Goal: Use online tool/utility: Utilize a website feature to perform a specific function

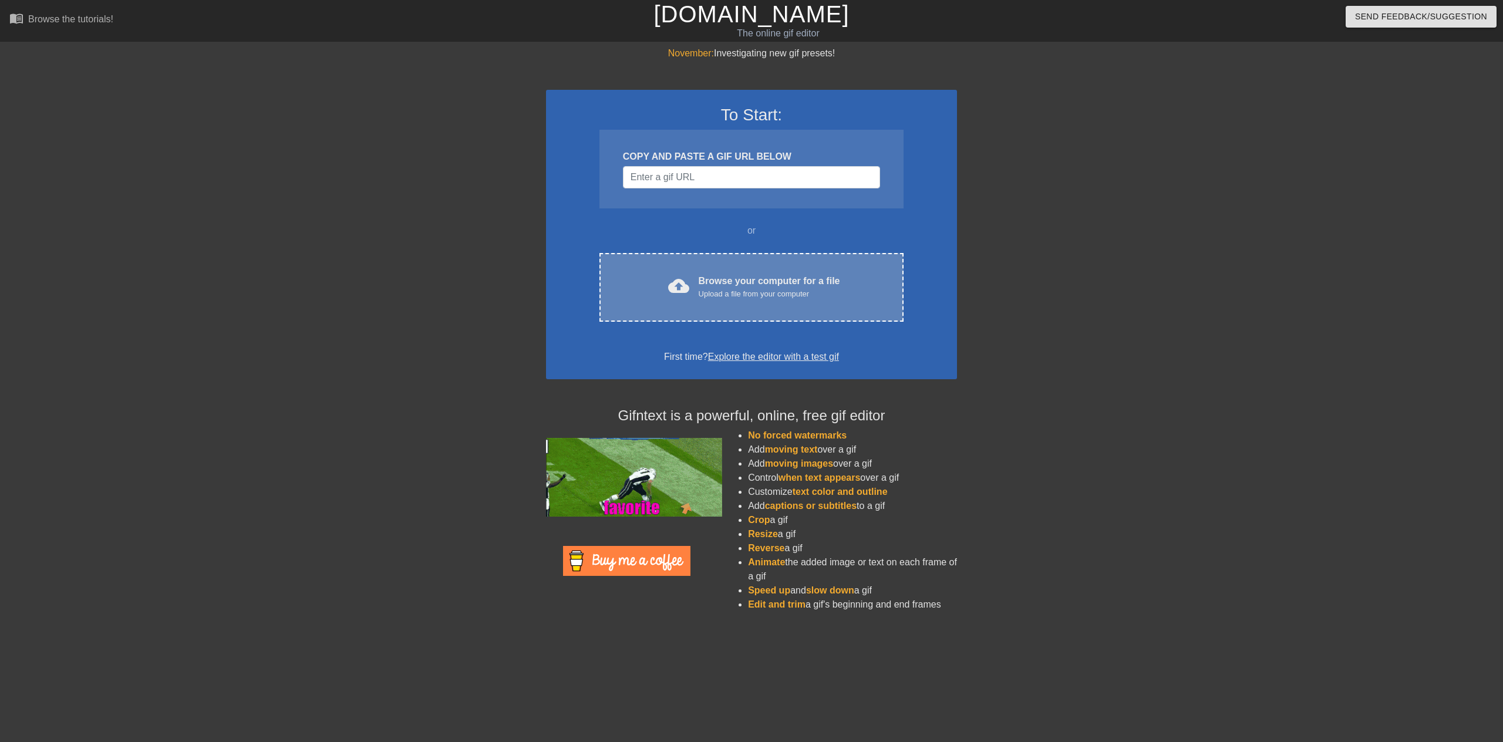
click at [740, 279] on div "Browse your computer for a file Upload a file from your computer" at bounding box center [769, 287] width 141 height 26
click at [617, 277] on div "cloud_upload Browse your computer for a file Upload a file from your computer C…" at bounding box center [751, 287] width 304 height 69
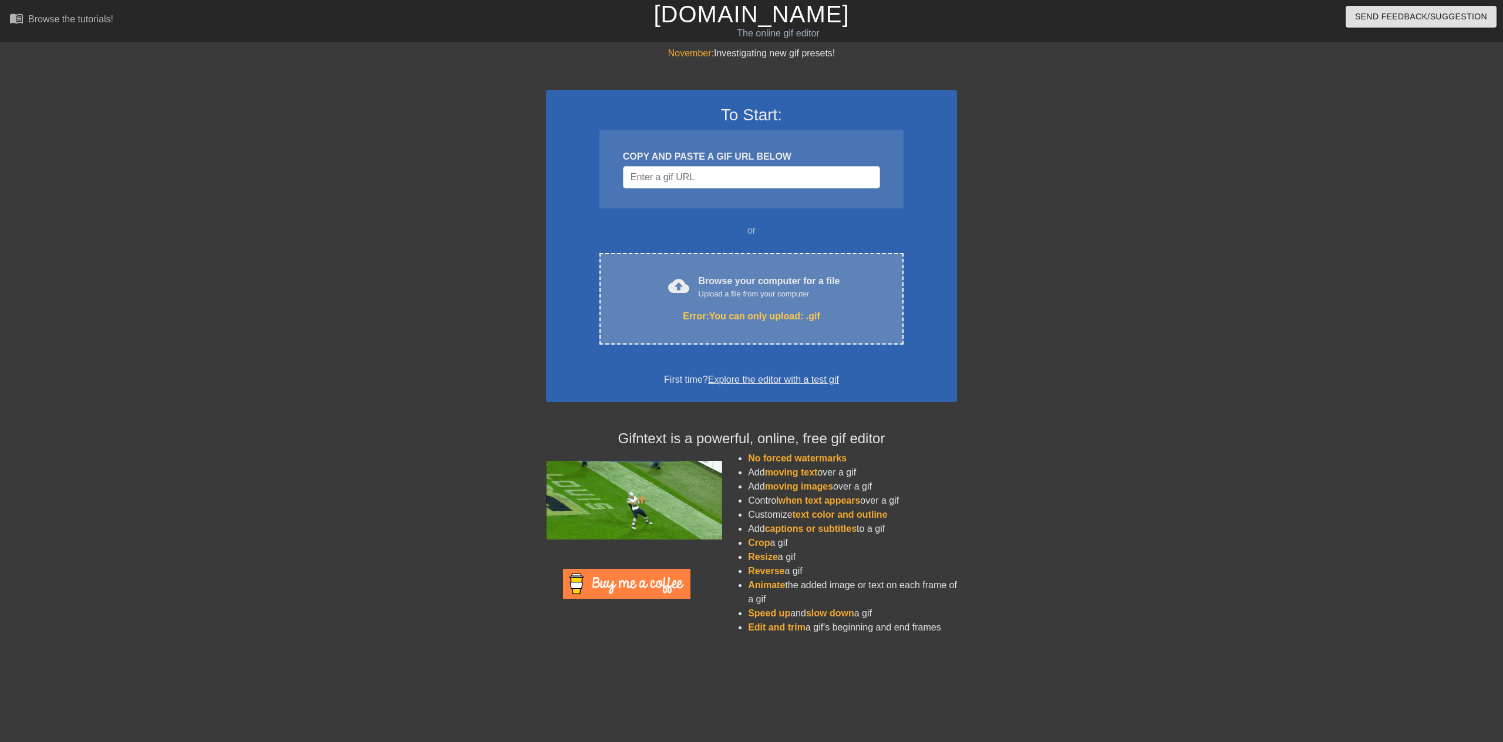
click at [725, 315] on div "Error: You can only upload: .gif" at bounding box center [751, 316] width 255 height 14
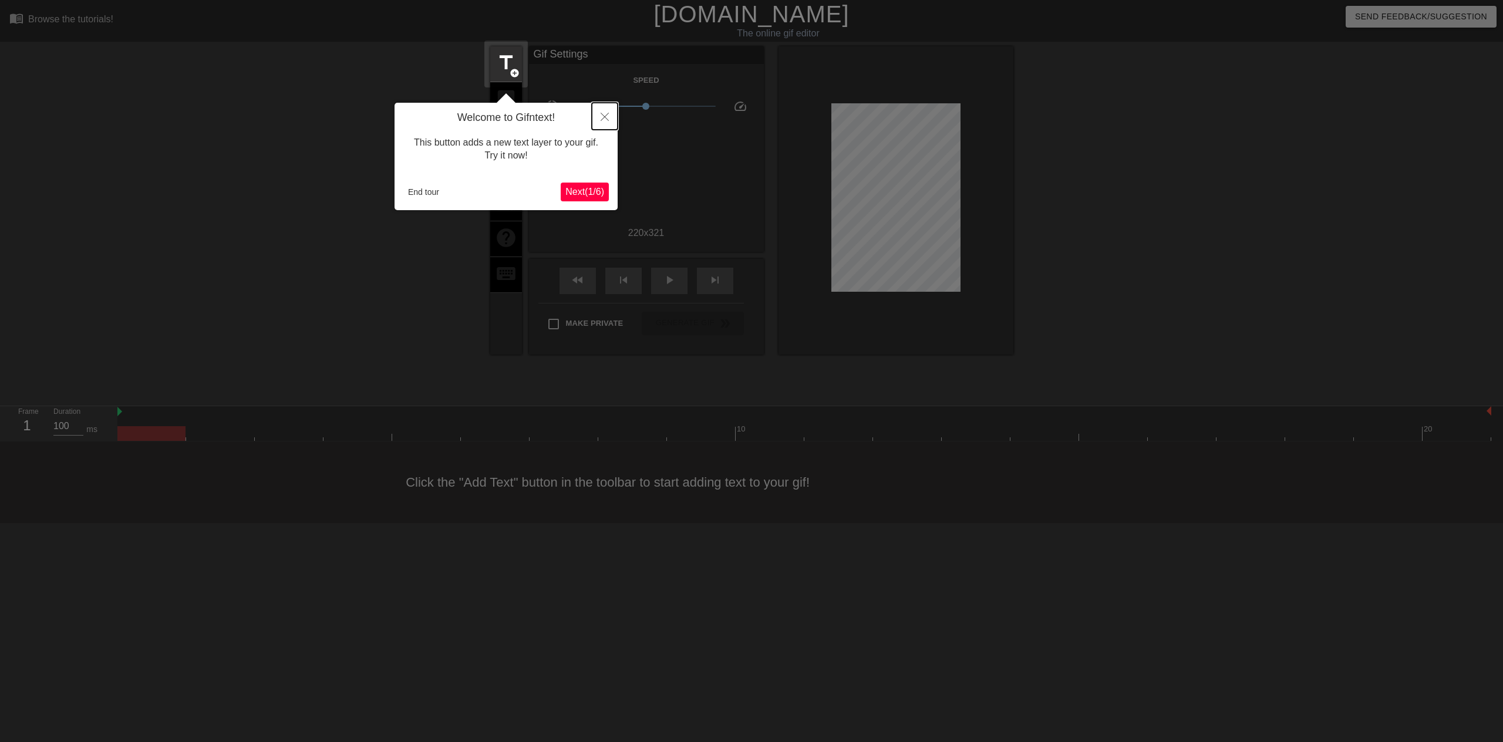
click at [603, 118] on icon "Close" at bounding box center [605, 117] width 8 height 8
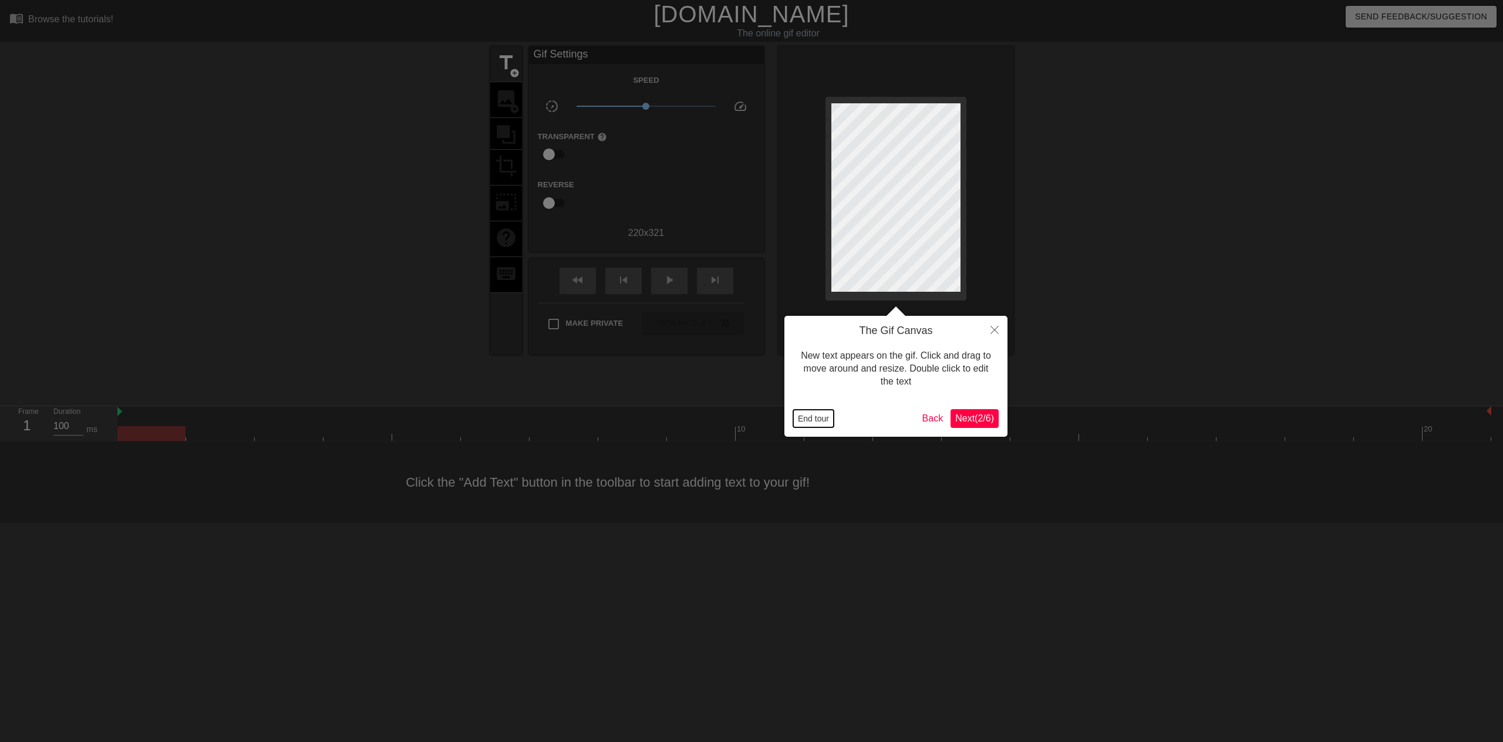
click at [821, 419] on button "End tour" at bounding box center [813, 419] width 41 height 18
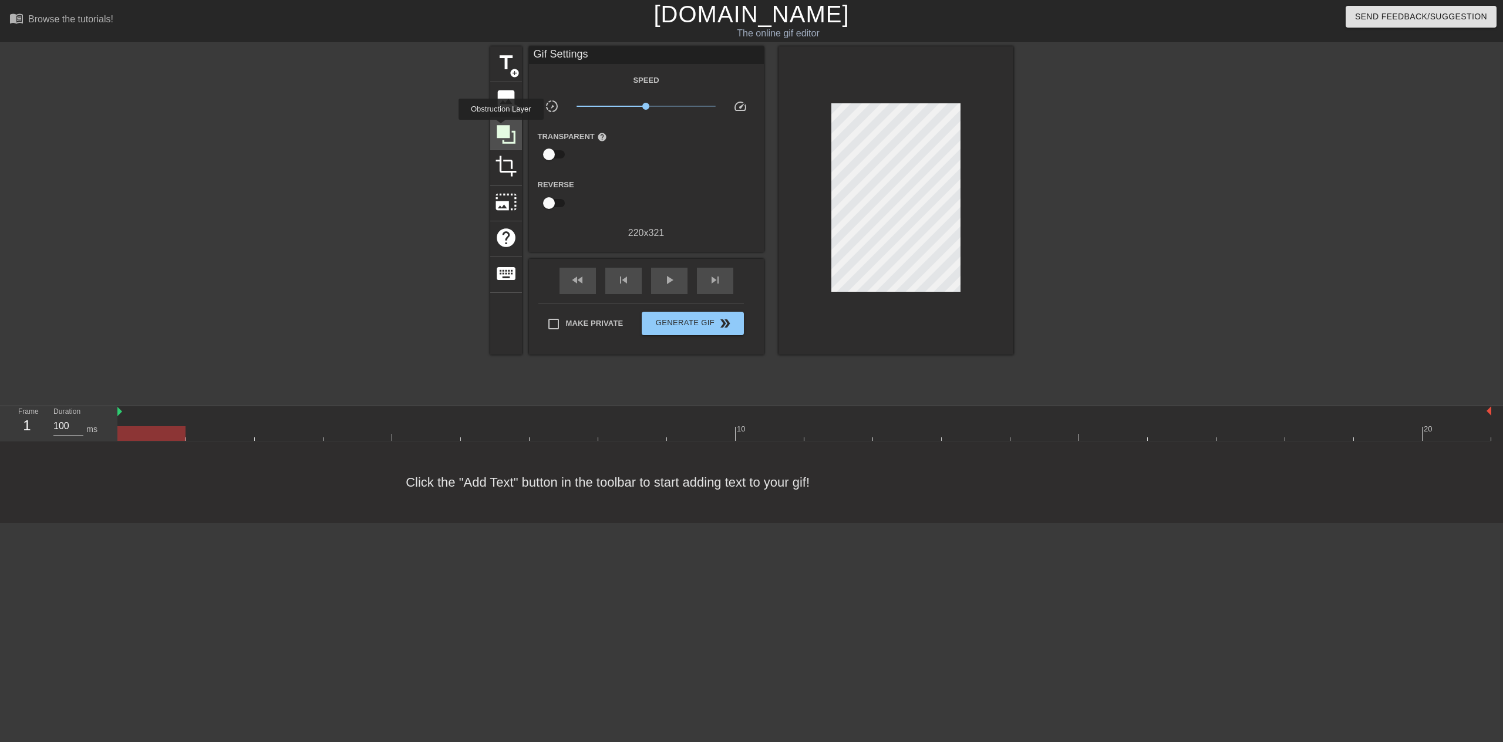
click at [501, 128] on icon at bounding box center [506, 134] width 19 height 19
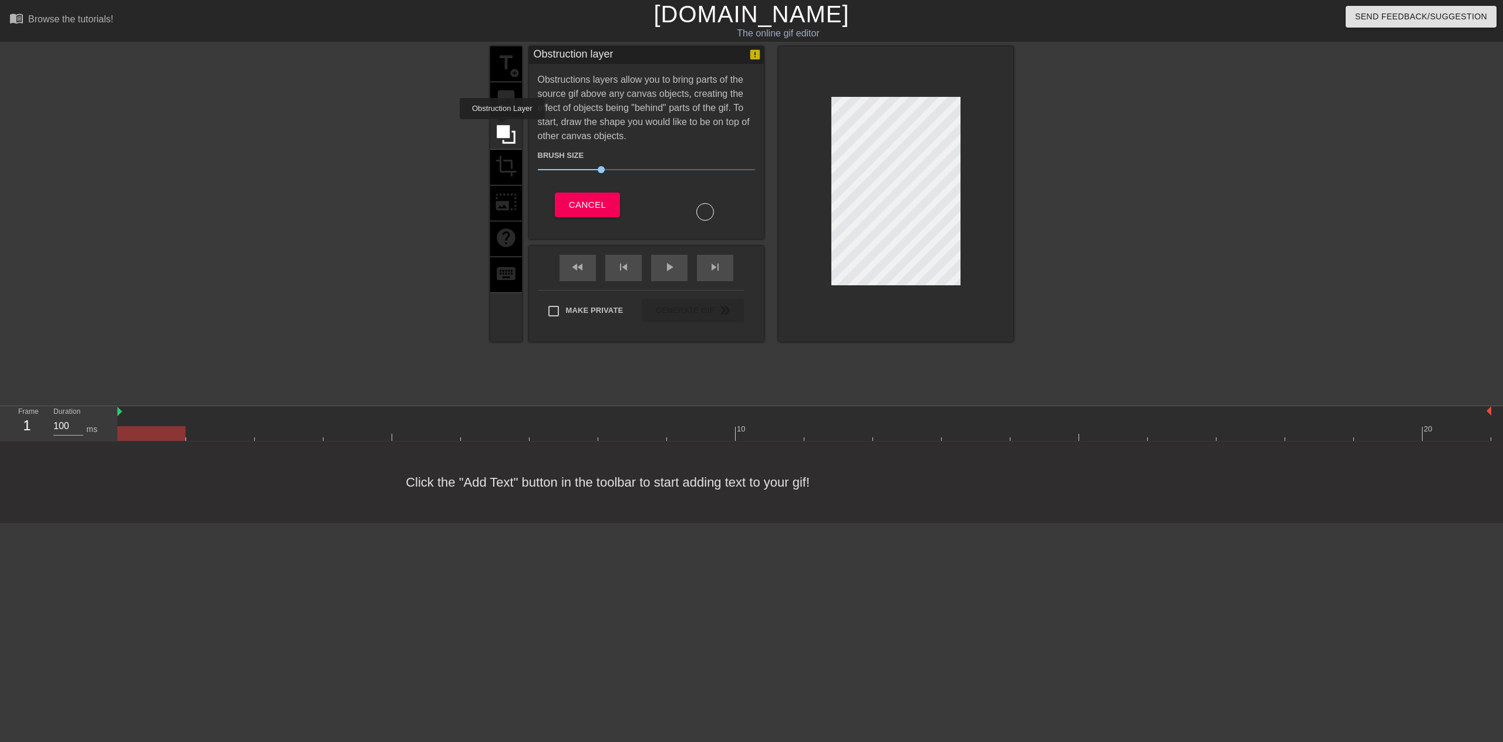
click at [509, 99] on div "title add_circle image add_circle crop photo_size_select_large help keyboard" at bounding box center [506, 193] width 32 height 295
click at [587, 200] on span "Cancel" at bounding box center [587, 204] width 37 height 15
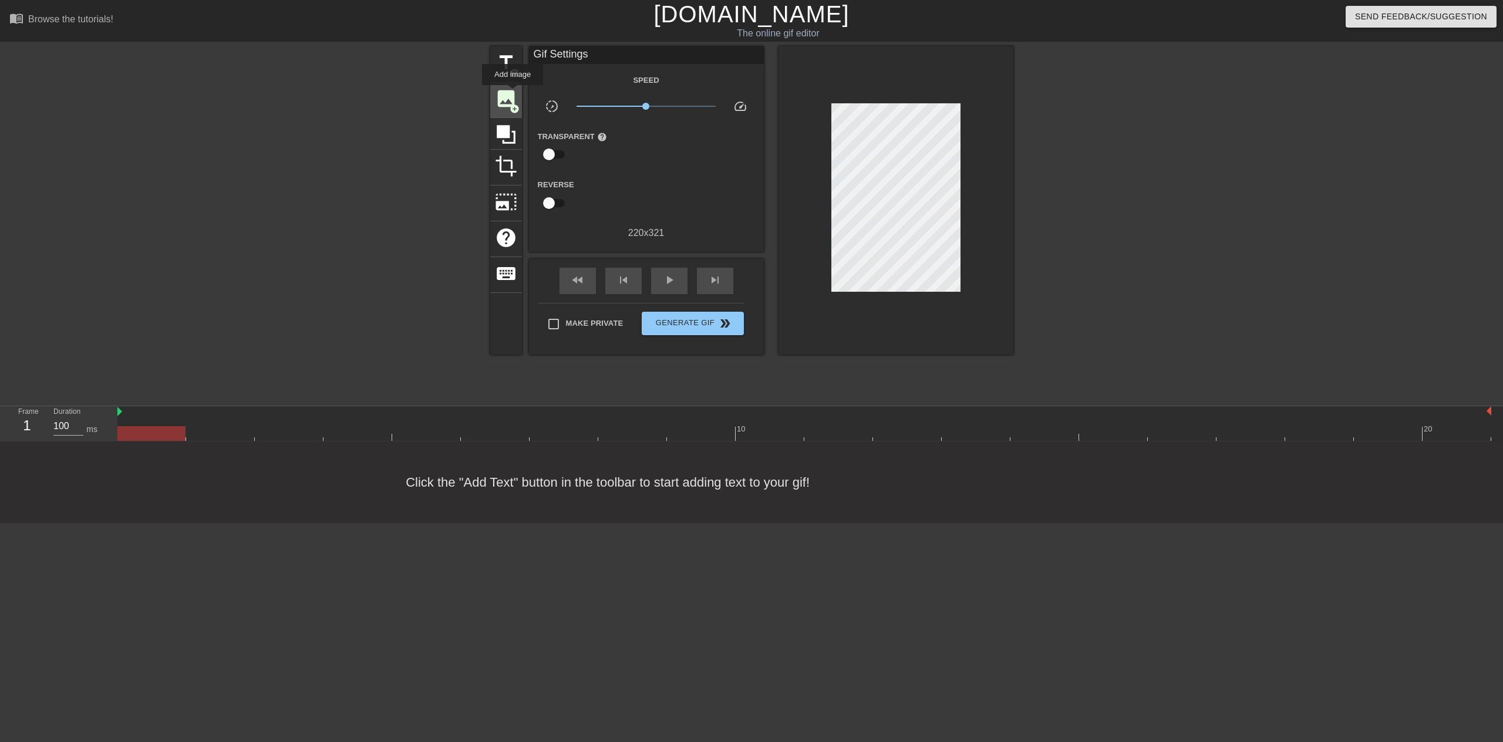
click at [512, 93] on span "image" at bounding box center [506, 98] width 22 height 22
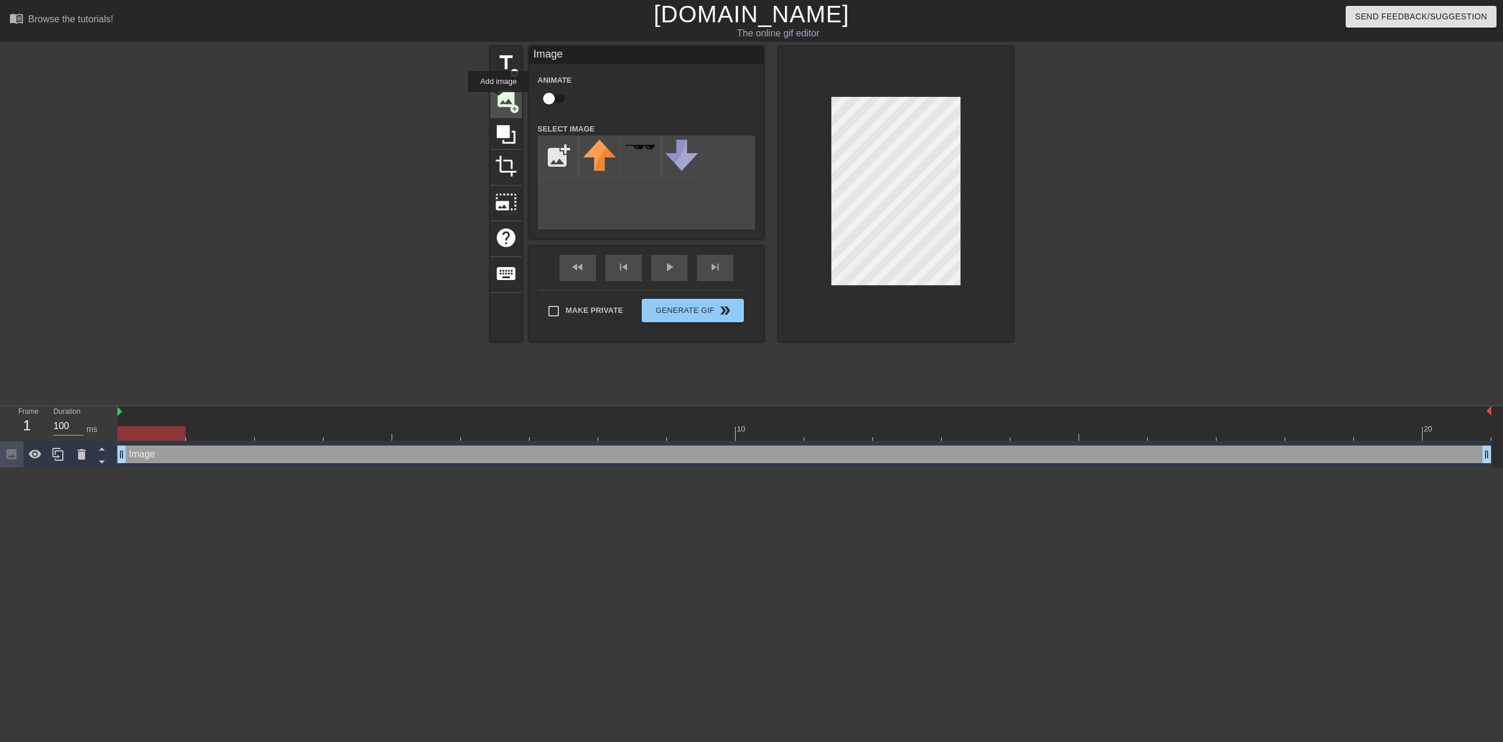
click at [498, 100] on span "image" at bounding box center [506, 98] width 22 height 22
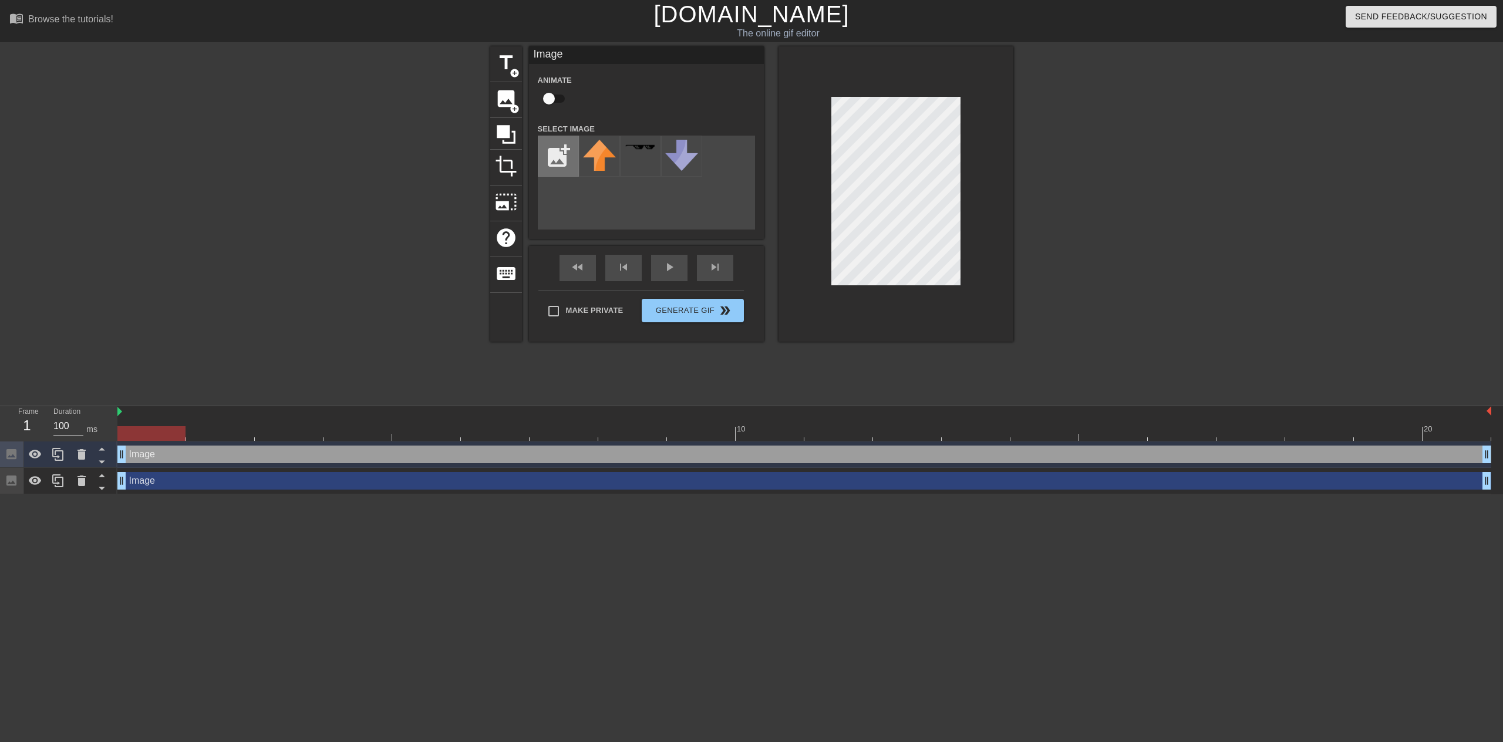
click at [552, 149] on input "file" at bounding box center [558, 156] width 40 height 40
type input "C:\fakepath\gertupscaled_squared.png"
click at [596, 162] on div at bounding box center [599, 156] width 41 height 41
click at [598, 158] on img at bounding box center [599, 154] width 33 height 28
drag, startPoint x: 613, startPoint y: 221, endPoint x: 594, endPoint y: 215, distance: 20.6
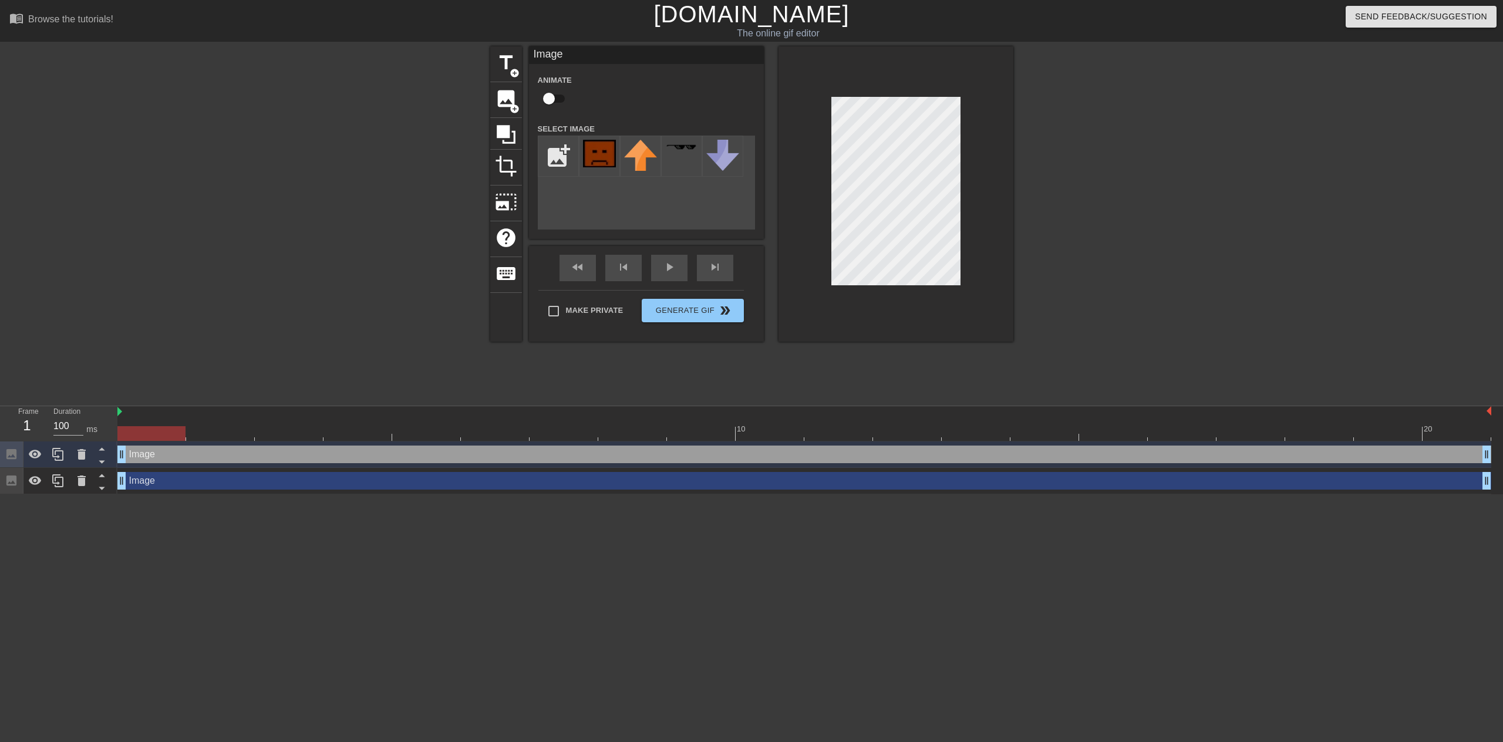
click at [613, 220] on div "add_photo_alternate" at bounding box center [646, 183] width 217 height 94
click at [83, 480] on icon at bounding box center [81, 481] width 8 height 11
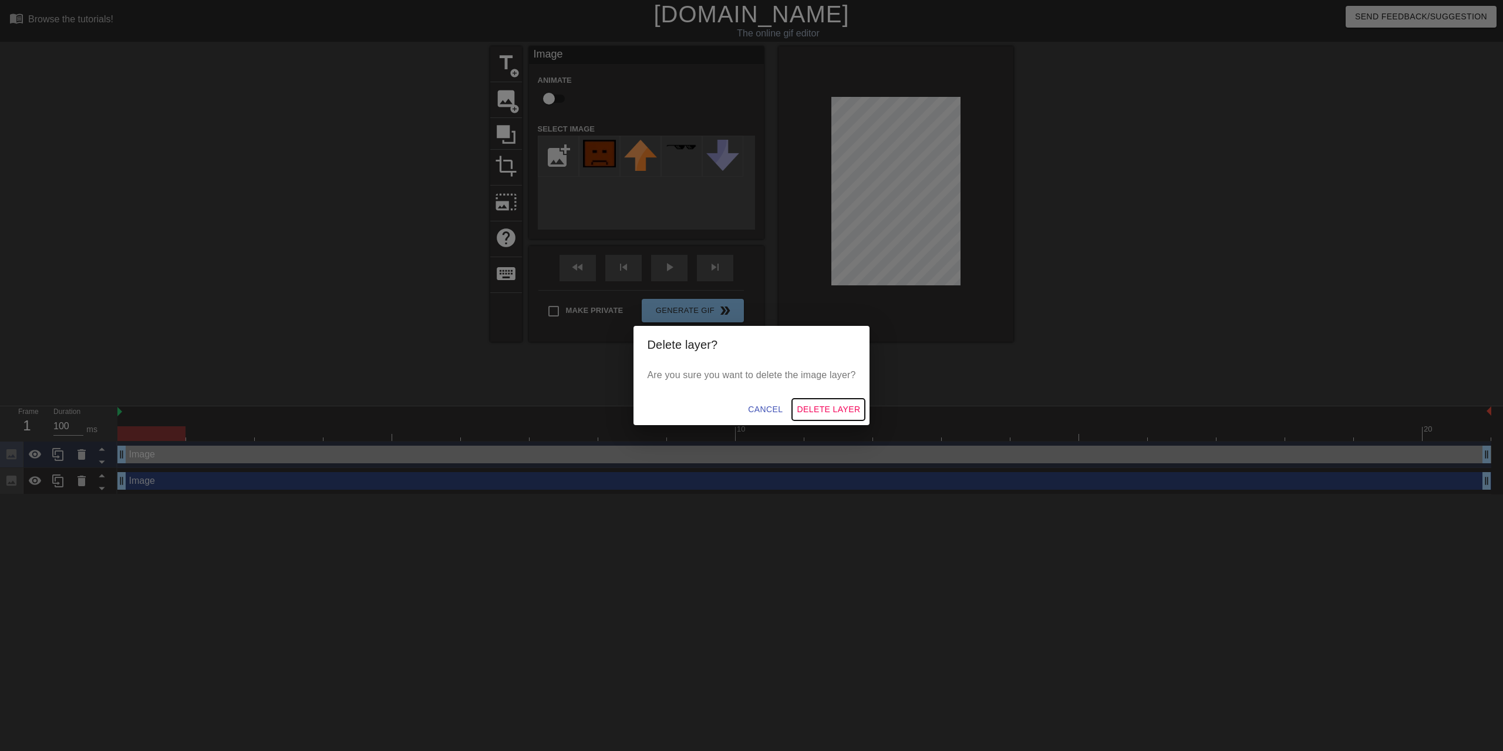
click at [814, 406] on span "Delete Layer" at bounding box center [828, 409] width 63 height 15
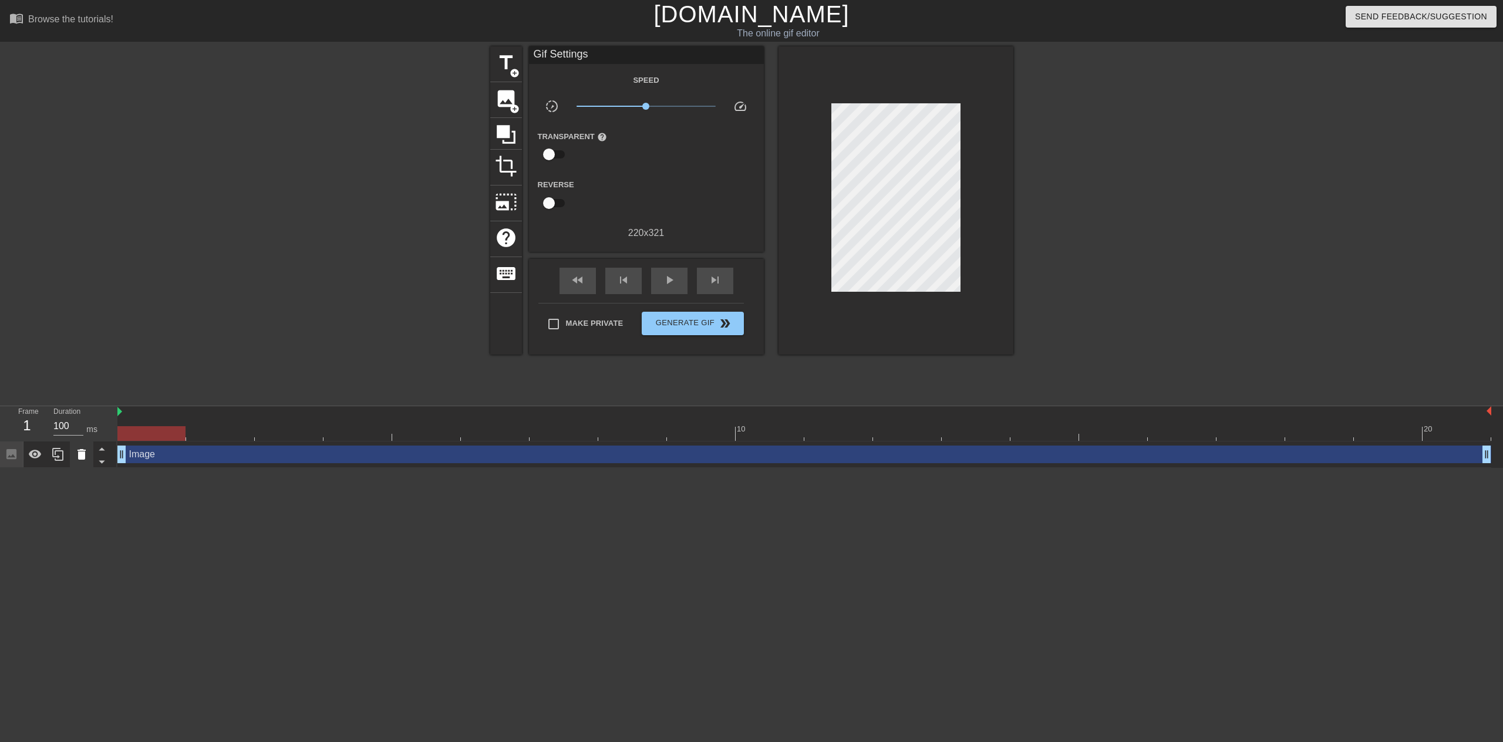
click at [76, 457] on icon at bounding box center [82, 454] width 14 height 14
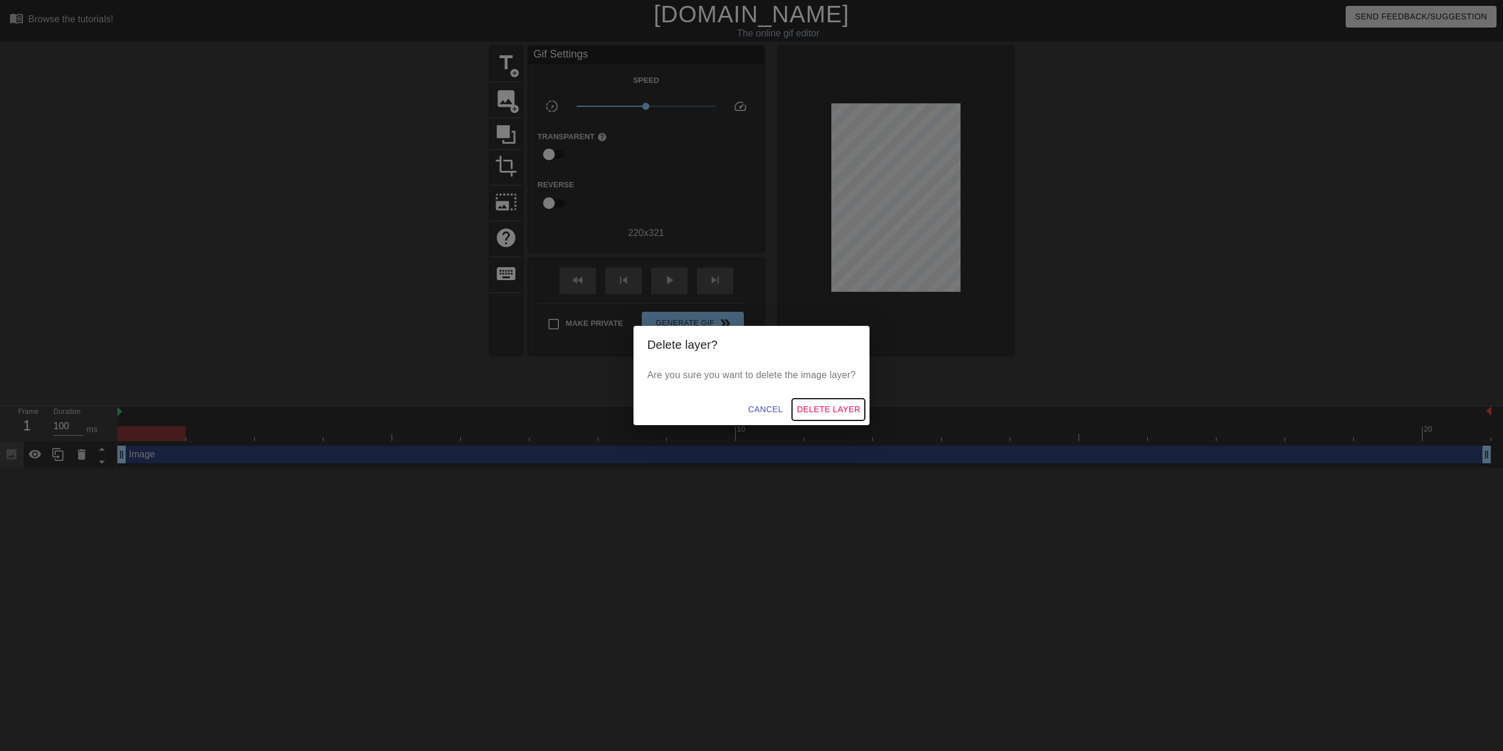
click at [844, 407] on span "Delete Layer" at bounding box center [828, 409] width 63 height 15
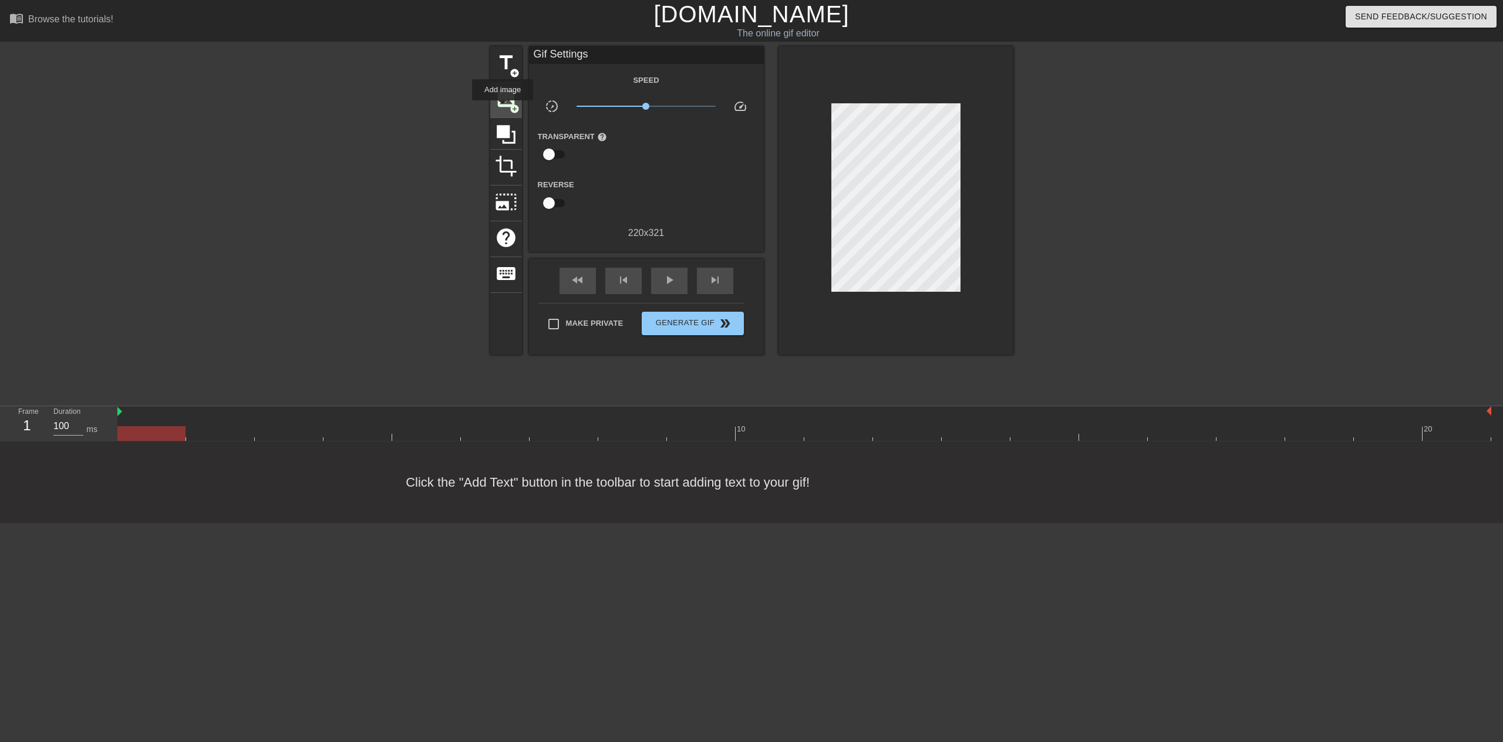
click at [504, 103] on span "image" at bounding box center [506, 98] width 22 height 22
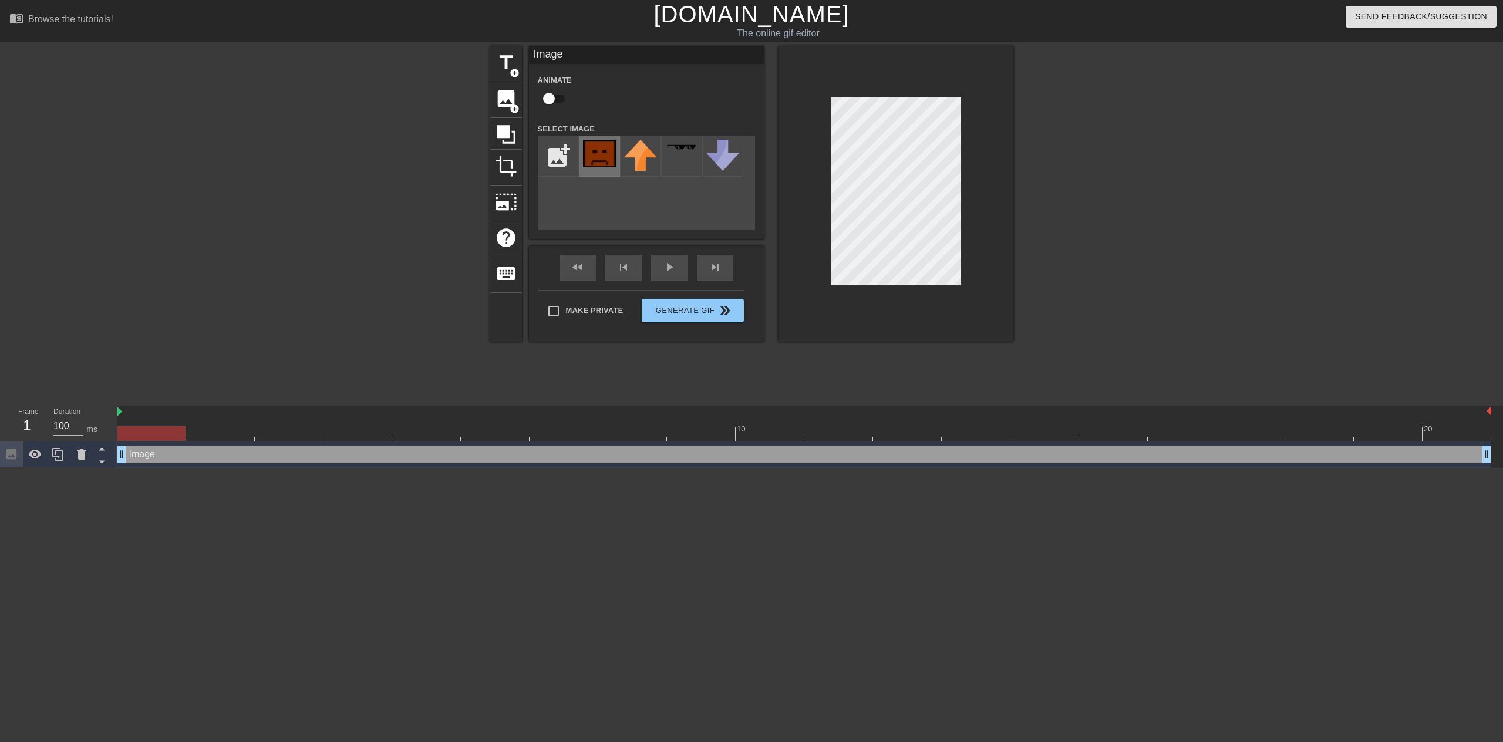
click at [599, 154] on img at bounding box center [599, 154] width 33 height 28
drag, startPoint x: 210, startPoint y: 427, endPoint x: 141, endPoint y: 433, distance: 68.9
click at [141, 433] on div at bounding box center [151, 433] width 68 height 15
click at [557, 97] on input "checkbox" at bounding box center [548, 98] width 67 height 22
checkbox input "true"
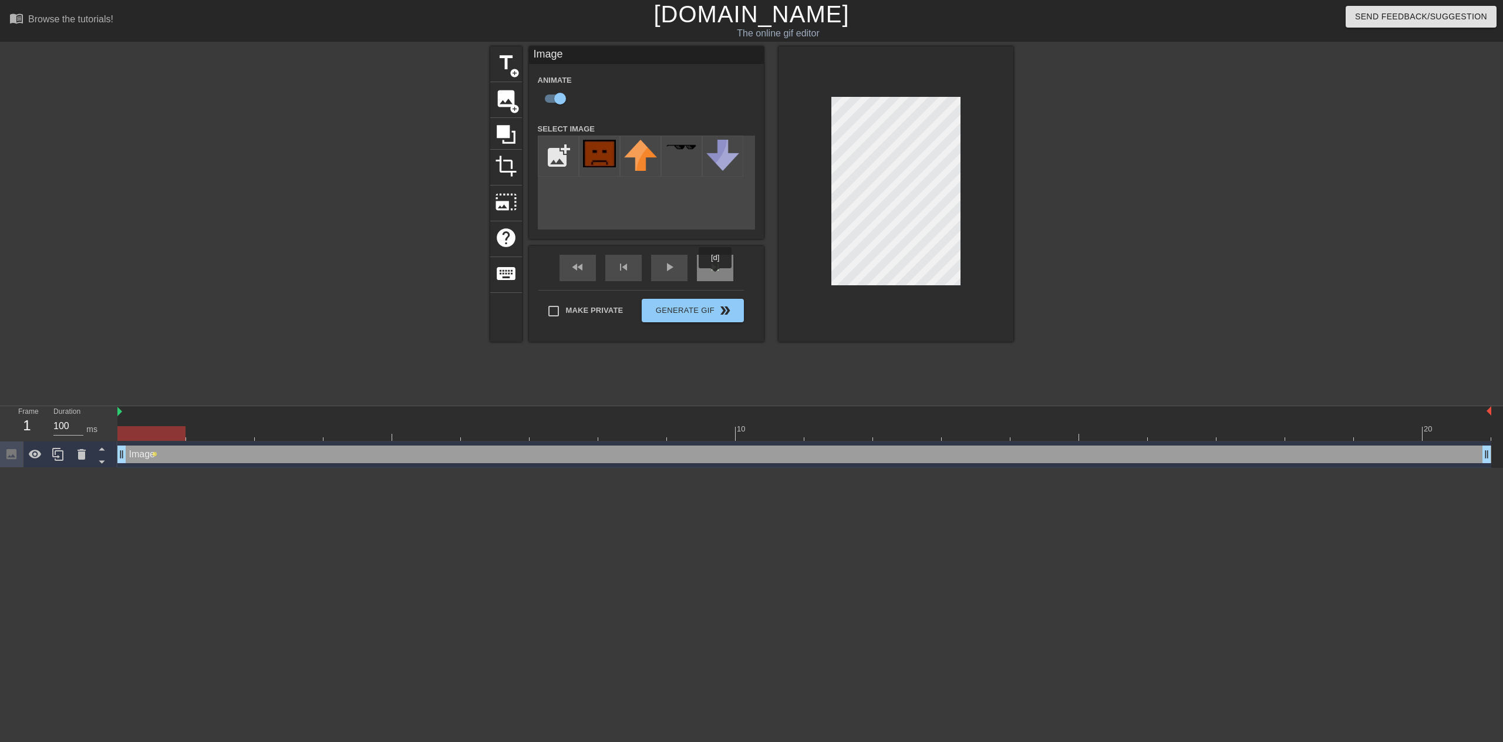
click at [716, 276] on div "skip_next" at bounding box center [715, 268] width 36 height 26
click at [713, 266] on div "fast_rewind skip_previous play_arrow skip_next" at bounding box center [646, 268] width 191 height 44
click at [721, 274] on span "skip_next" at bounding box center [715, 267] width 14 height 14
click at [723, 262] on div "fast_rewind skip_previous play_arrow skip_next" at bounding box center [646, 268] width 191 height 44
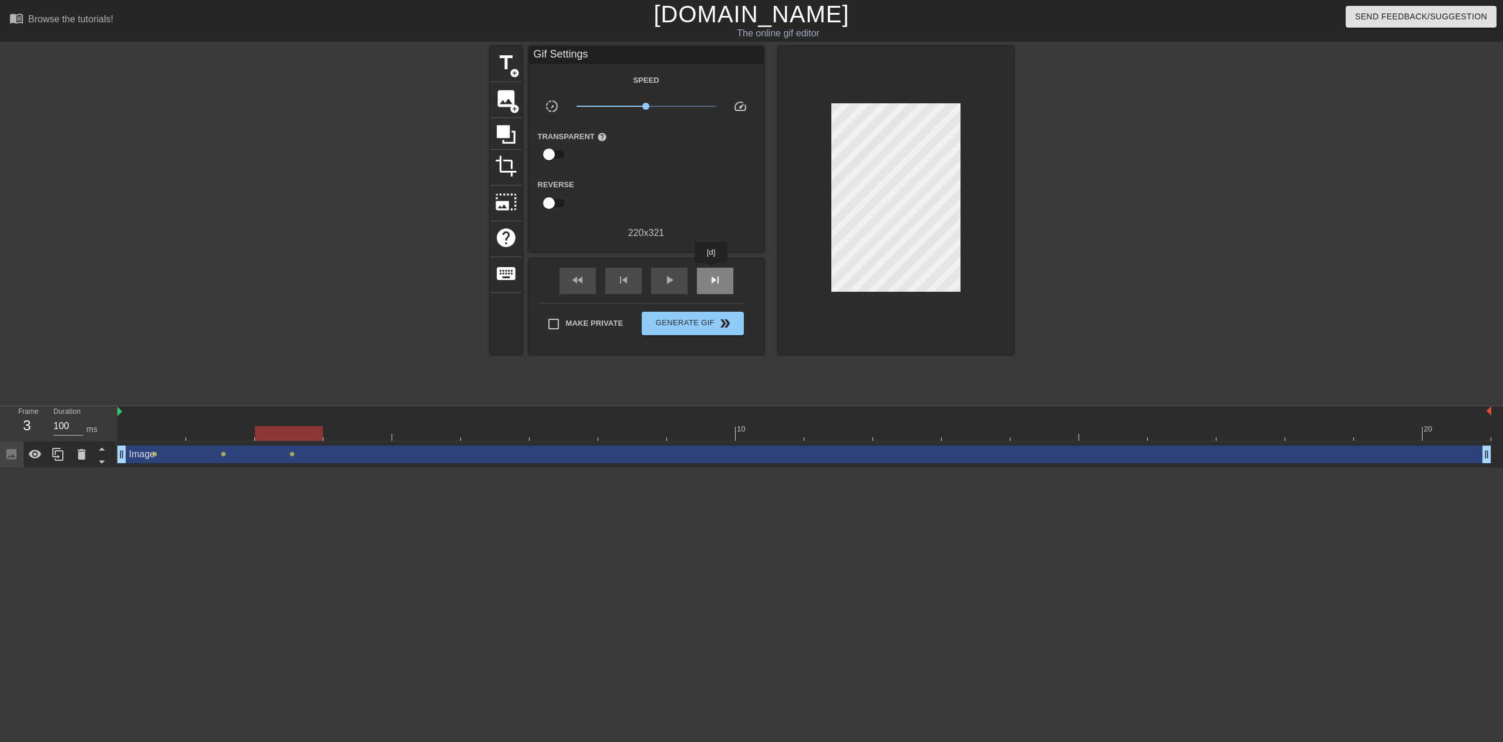
click at [711, 271] on div "skip_next" at bounding box center [715, 281] width 36 height 26
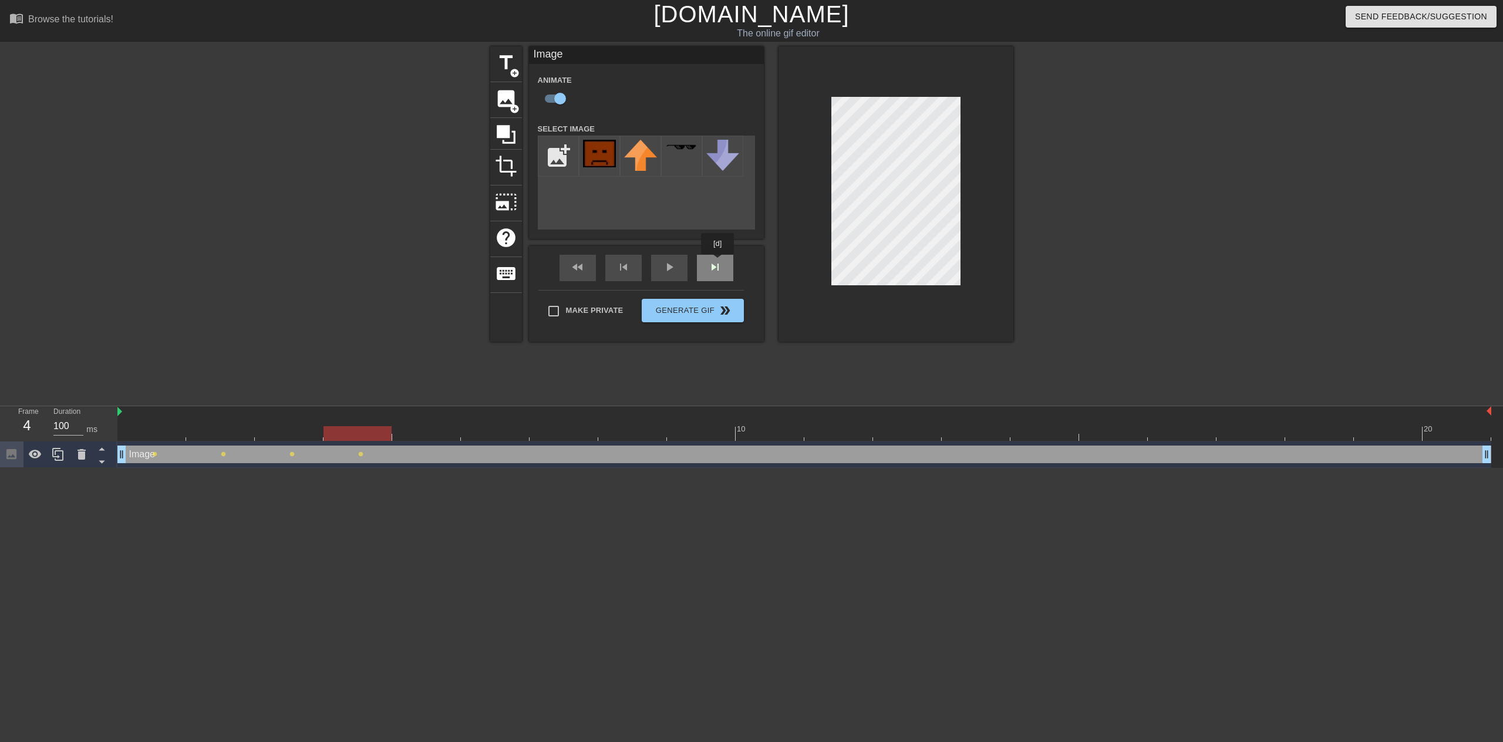
click at [718, 262] on div "fast_rewind skip_previous play_arrow skip_next" at bounding box center [646, 268] width 191 height 44
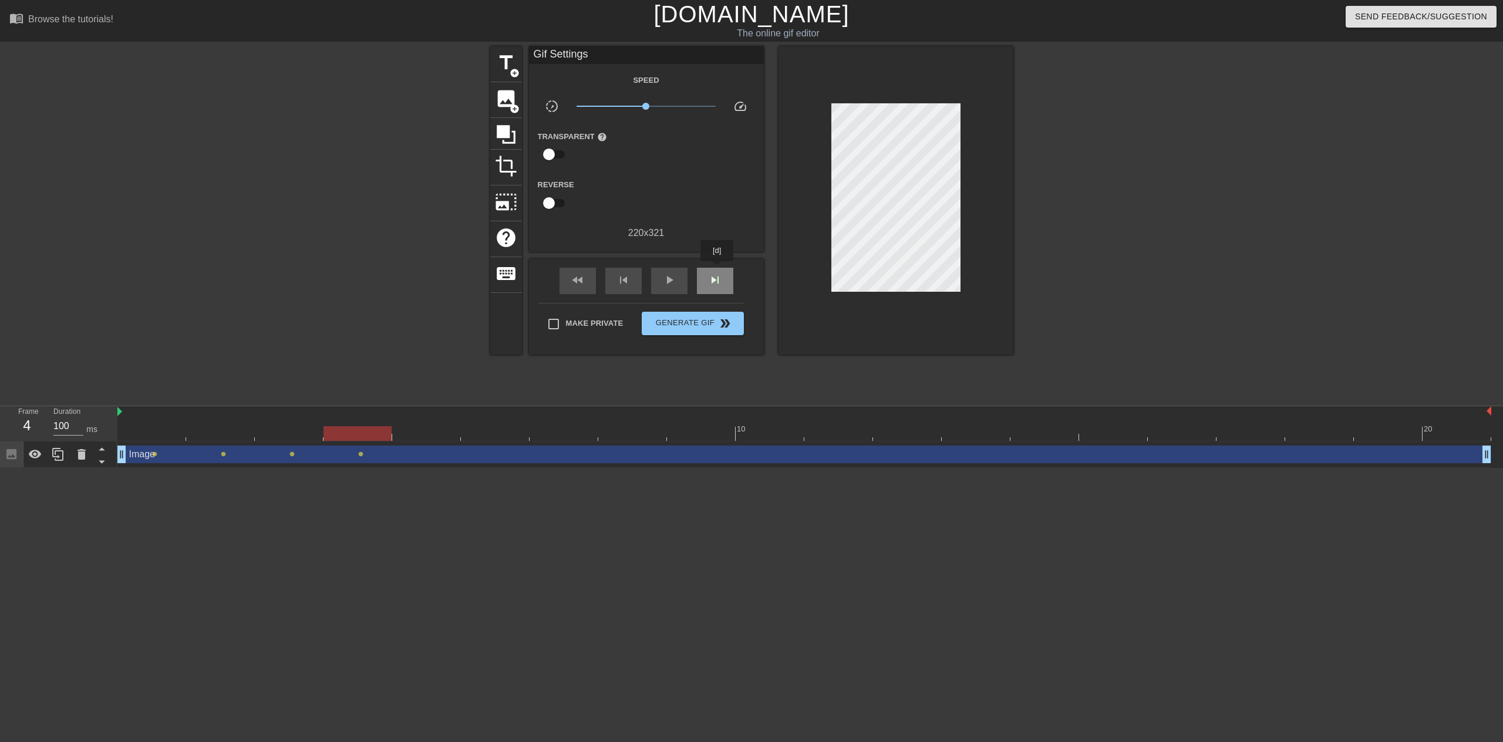
click at [717, 270] on div "skip_next" at bounding box center [715, 281] width 36 height 26
click at [714, 286] on span "skip_next" at bounding box center [715, 280] width 14 height 14
click at [706, 269] on div "skip_next" at bounding box center [715, 281] width 36 height 26
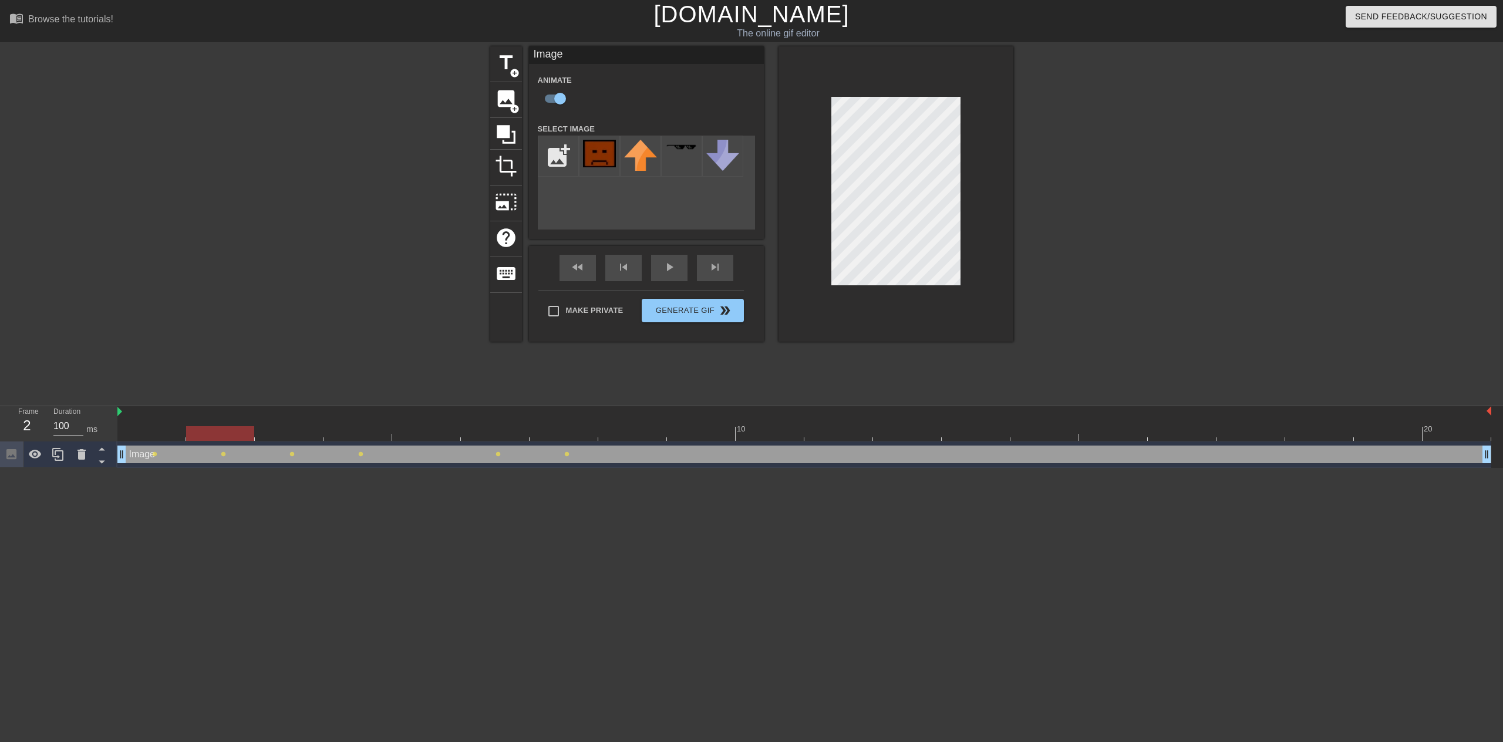
drag, startPoint x: 549, startPoint y: 433, endPoint x: 192, endPoint y: 449, distance: 357.2
click at [192, 449] on div "10 20 Image drag_handle drag_handle lens lens lens lens lens lens" at bounding box center [809, 437] width 1385 height 62
drag, startPoint x: 222, startPoint y: 434, endPoint x: 215, endPoint y: 430, distance: 8.4
click at [215, 430] on div at bounding box center [220, 433] width 68 height 15
drag, startPoint x: 215, startPoint y: 430, endPoint x: 184, endPoint y: 437, distance: 31.3
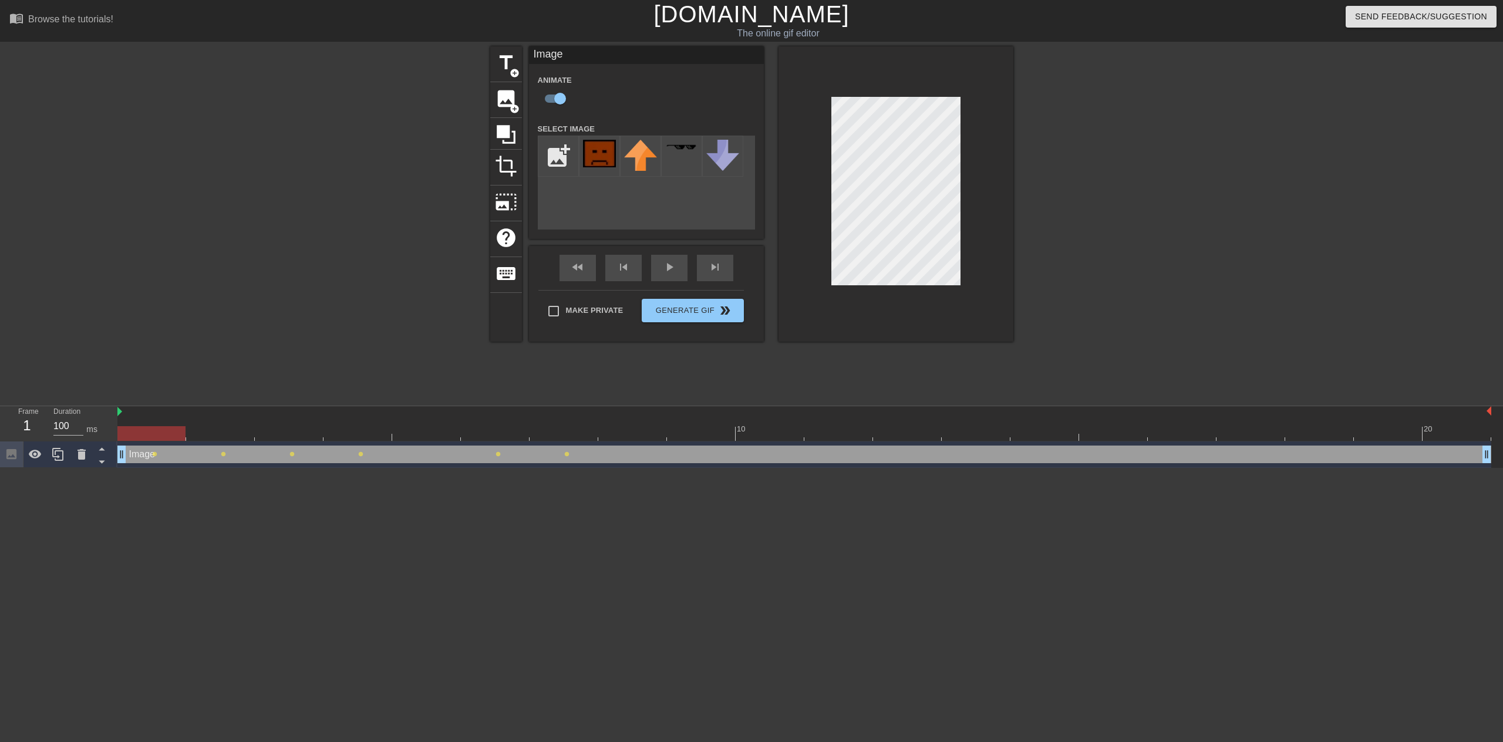
click at [184, 437] on div at bounding box center [151, 433] width 68 height 15
drag, startPoint x: 169, startPoint y: 436, endPoint x: 195, endPoint y: 432, distance: 26.2
click at [195, 432] on div at bounding box center [220, 433] width 68 height 15
drag, startPoint x: 208, startPoint y: 430, endPoint x: 274, endPoint y: 437, distance: 66.7
click at [274, 437] on div at bounding box center [289, 433] width 68 height 15
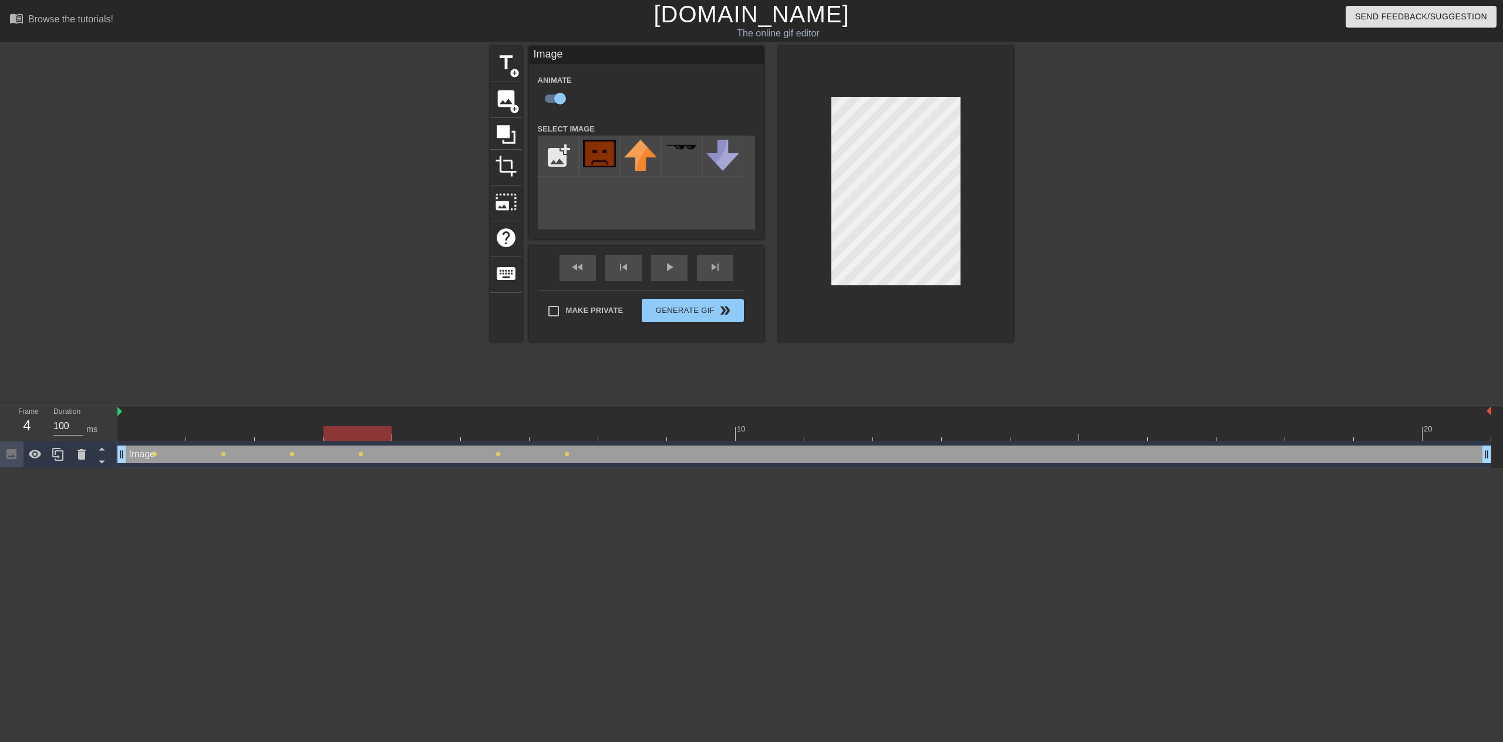
drag, startPoint x: 281, startPoint y: 434, endPoint x: 335, endPoint y: 432, distance: 54.0
click at [335, 432] on div at bounding box center [357, 433] width 68 height 15
drag, startPoint x: 349, startPoint y: 436, endPoint x: 400, endPoint y: 436, distance: 51.1
click at [400, 436] on div at bounding box center [426, 433] width 68 height 15
drag, startPoint x: 419, startPoint y: 437, endPoint x: 492, endPoint y: 436, distance: 72.8
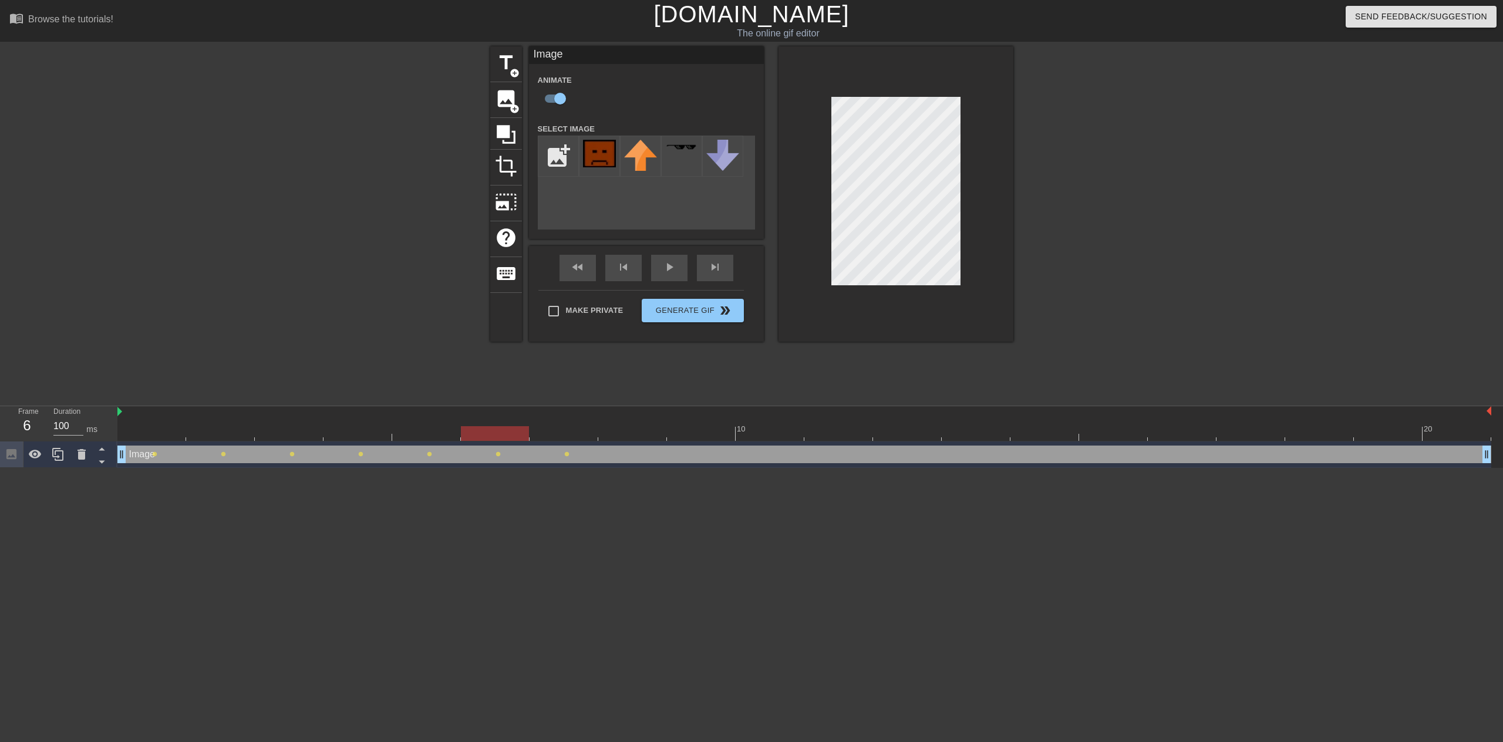
click at [492, 436] on div at bounding box center [495, 433] width 68 height 15
drag, startPoint x: 494, startPoint y: 436, endPoint x: 557, endPoint y: 433, distance: 63.5
click at [557, 433] on div at bounding box center [564, 433] width 68 height 15
drag, startPoint x: 559, startPoint y: 432, endPoint x: 634, endPoint y: 435, distance: 75.2
click at [634, 435] on div at bounding box center [632, 433] width 68 height 15
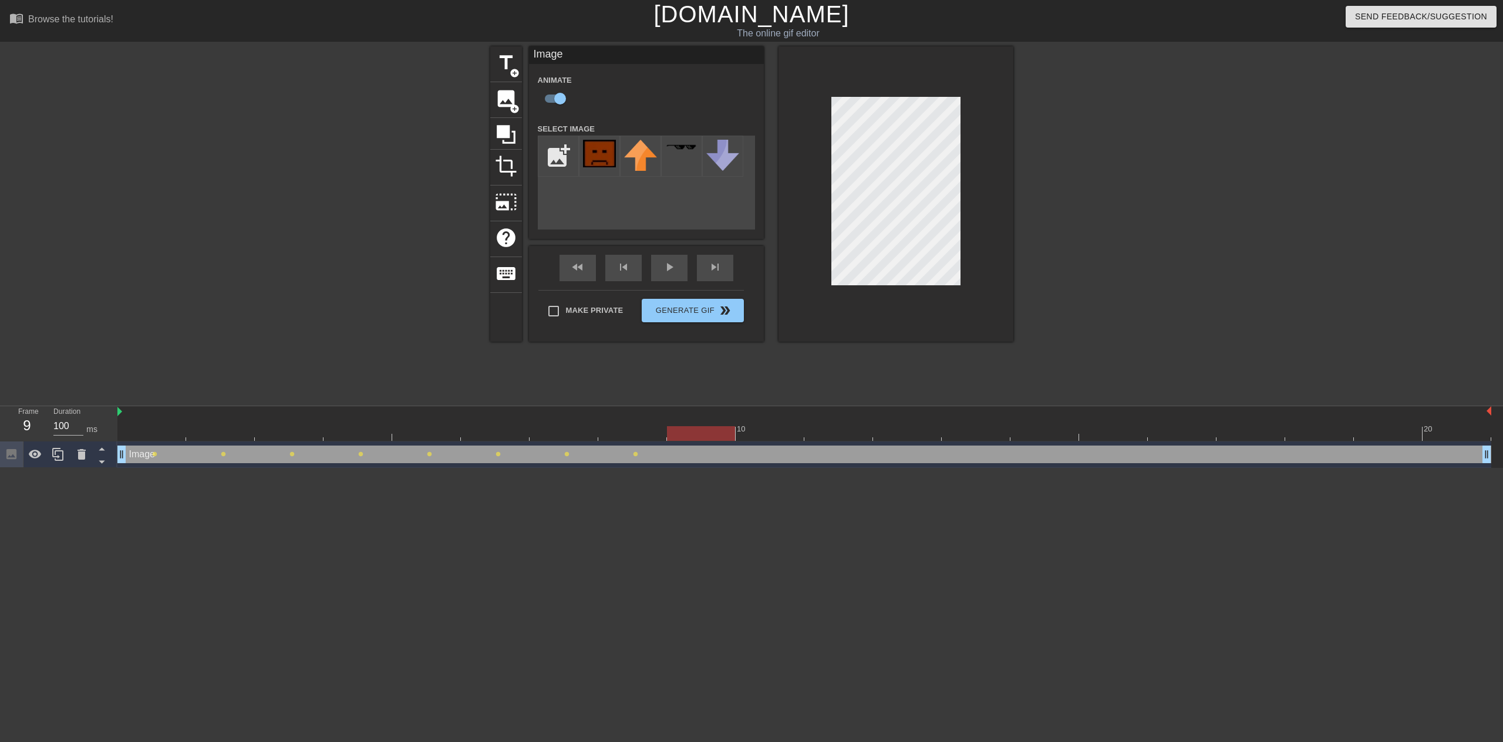
drag, startPoint x: 630, startPoint y: 437, endPoint x: 679, endPoint y: 430, distance: 49.8
click at [679, 430] on div at bounding box center [701, 433] width 68 height 15
drag, startPoint x: 692, startPoint y: 432, endPoint x: 731, endPoint y: 433, distance: 39.3
click at [731, 433] on div at bounding box center [701, 433] width 68 height 15
drag, startPoint x: 703, startPoint y: 438, endPoint x: 769, endPoint y: 431, distance: 66.7
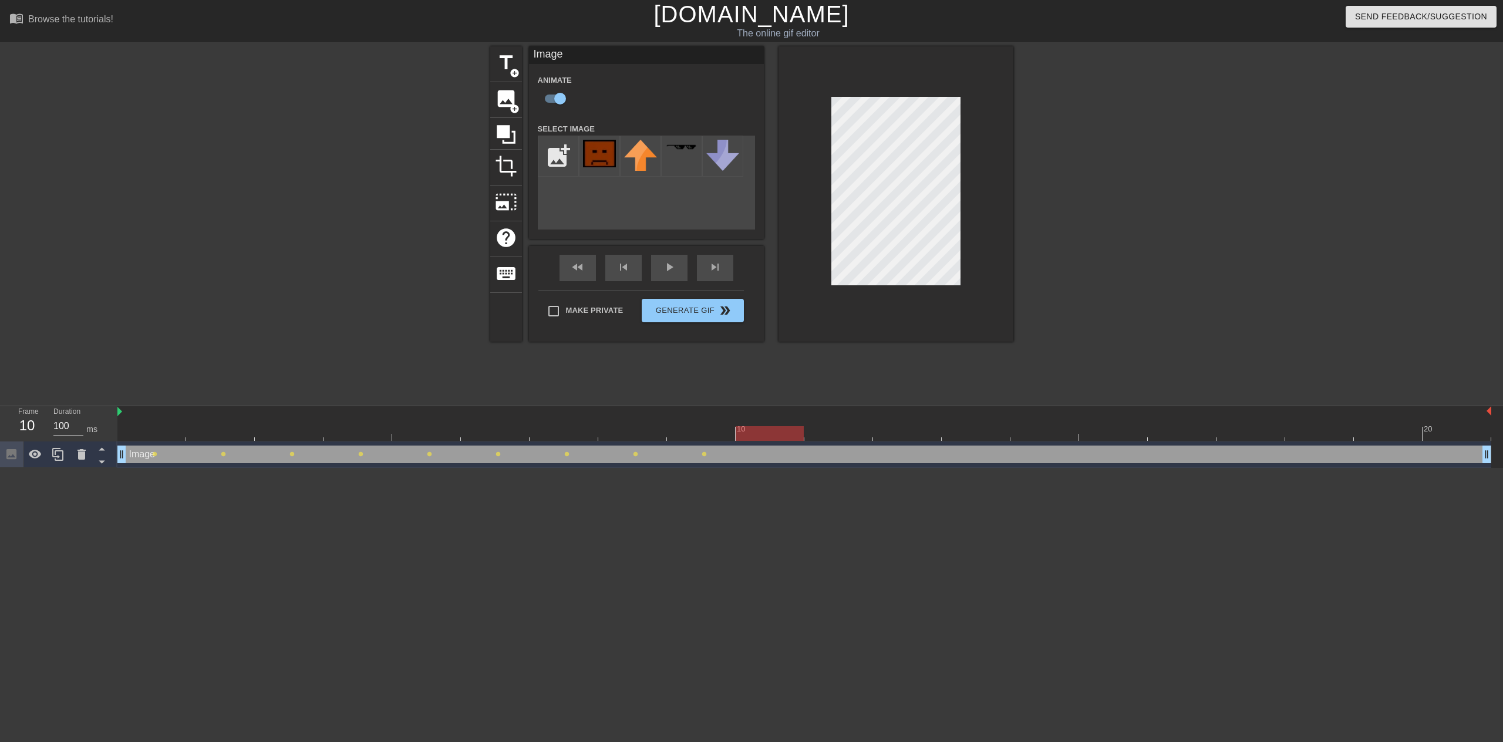
click at [769, 431] on div at bounding box center [770, 433] width 68 height 15
drag, startPoint x: 766, startPoint y: 433, endPoint x: 822, endPoint y: 430, distance: 56.4
click at [822, 430] on div at bounding box center [838, 433] width 68 height 15
drag, startPoint x: 823, startPoint y: 431, endPoint x: 886, endPoint y: 436, distance: 63.0
click at [887, 433] on div at bounding box center [907, 433] width 68 height 15
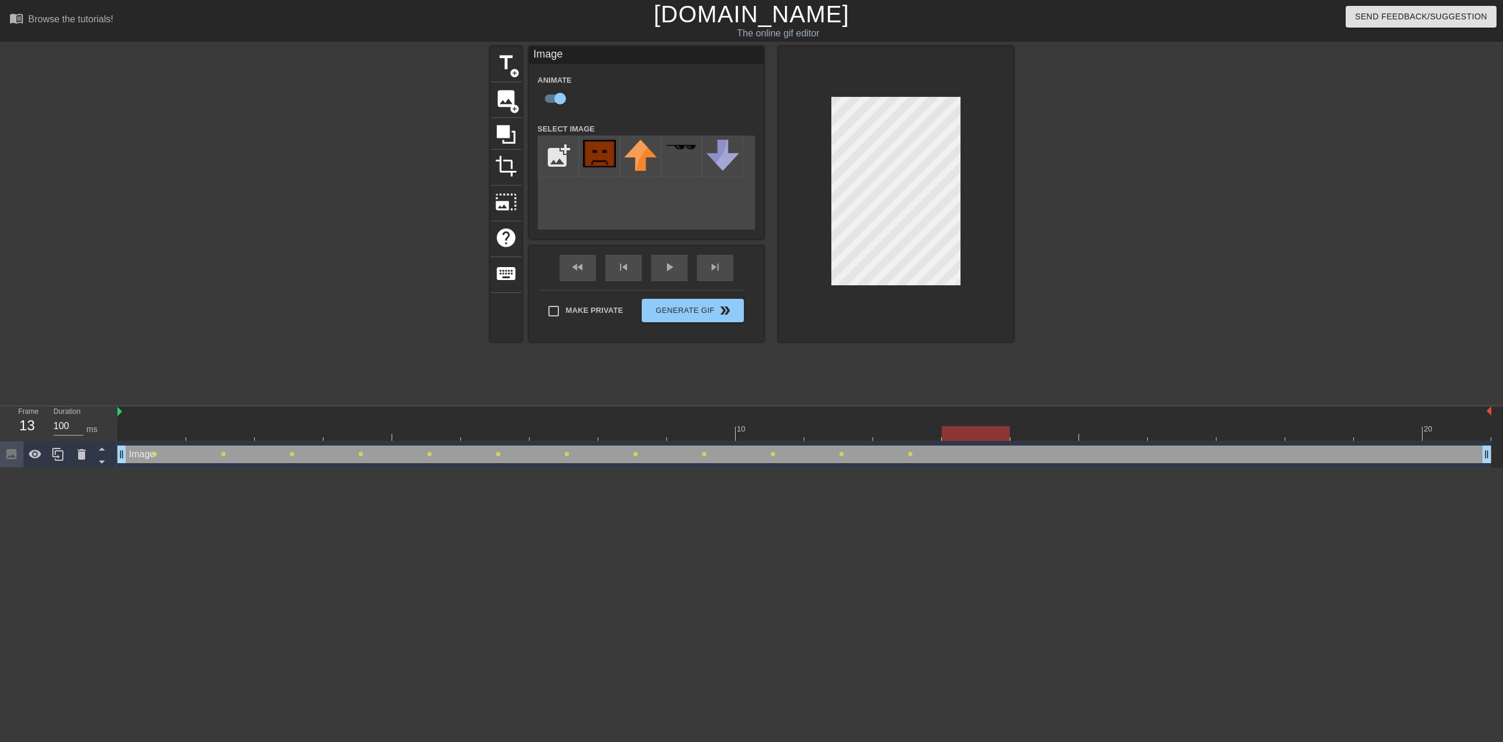
drag, startPoint x: 907, startPoint y: 436, endPoint x: 960, endPoint y: 433, distance: 52.9
click at [960, 433] on div at bounding box center [976, 433] width 68 height 15
drag, startPoint x: 963, startPoint y: 433, endPoint x: 1021, endPoint y: 434, distance: 58.1
click at [1021, 434] on div at bounding box center [1044, 433] width 68 height 15
drag, startPoint x: 1032, startPoint y: 434, endPoint x: 1092, endPoint y: 436, distance: 59.9
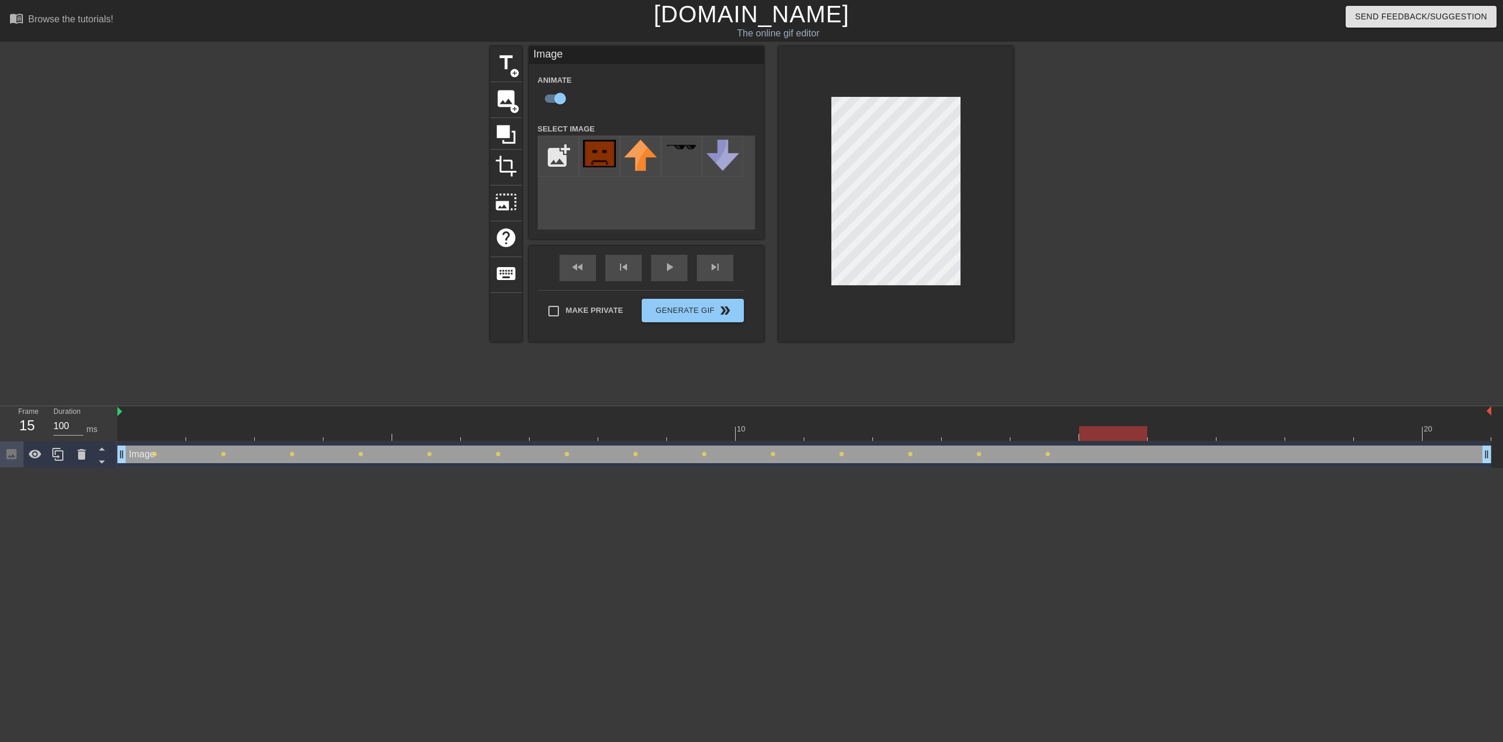
click at [1092, 436] on div at bounding box center [1113, 433] width 68 height 15
drag, startPoint x: 1104, startPoint y: 431, endPoint x: 1156, endPoint y: 429, distance: 52.3
click at [1156, 429] on div at bounding box center [1182, 433] width 68 height 15
drag, startPoint x: 1165, startPoint y: 431, endPoint x: 1017, endPoint y: 257, distance: 229.0
click at [1280, 429] on div at bounding box center [1250, 433] width 68 height 15
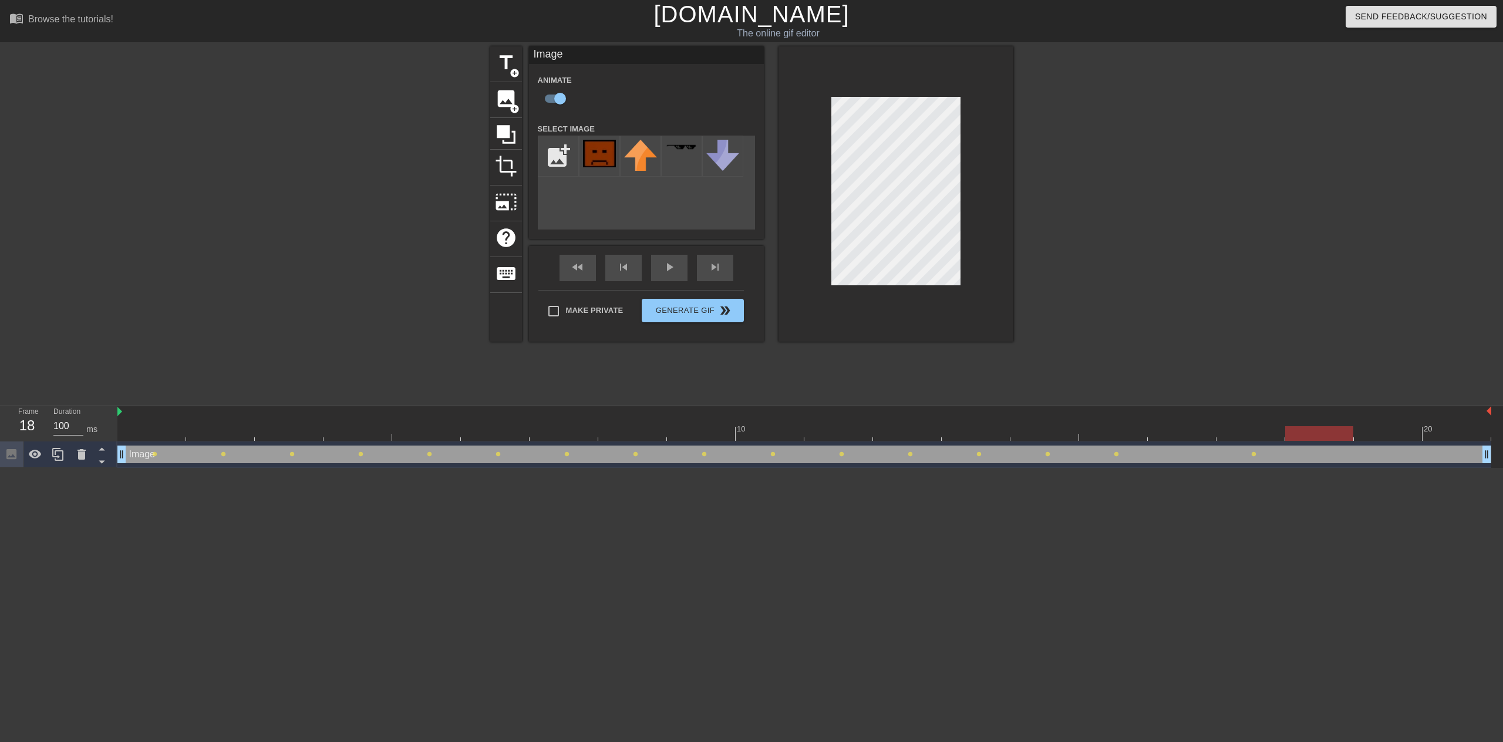
drag, startPoint x: 1245, startPoint y: 433, endPoint x: 1142, endPoint y: 297, distance: 170.1
click at [1318, 426] on div at bounding box center [1319, 433] width 68 height 15
drag, startPoint x: 1330, startPoint y: 433, endPoint x: 51, endPoint y: 420, distance: 1279.2
click at [51, 420] on div "Frame 1 Duration 100 ms 10 20 Image drag_handle drag_handle lens lens lens lens…" at bounding box center [751, 437] width 1503 height 62
click at [660, 267] on div "play_arrow" at bounding box center [669, 268] width 36 height 26
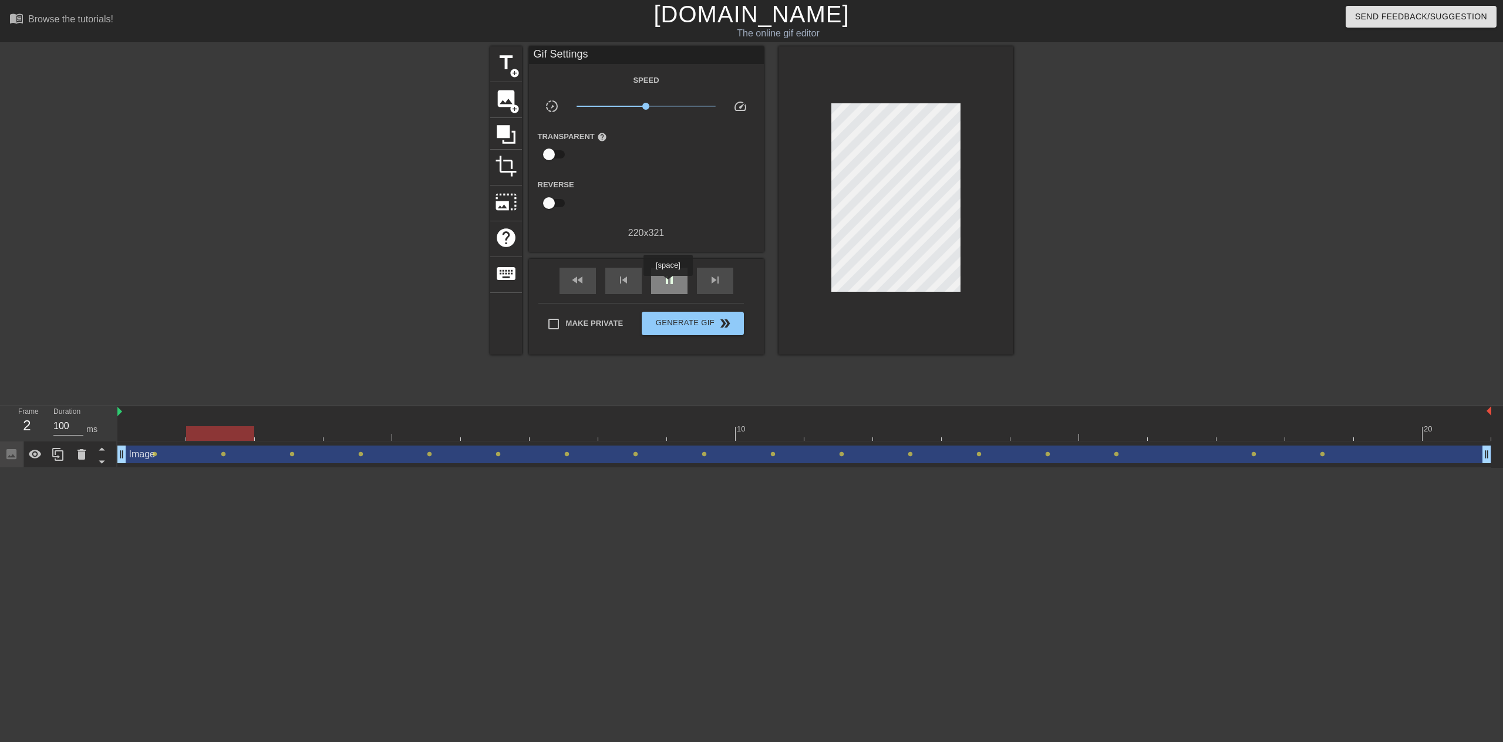
click at [667, 284] on span "pause" at bounding box center [669, 280] width 14 height 14
drag, startPoint x: 180, startPoint y: 439, endPoint x: 124, endPoint y: 443, distance: 55.9
click at [124, 442] on div "10 20 Image drag_handle drag_handle lens lens lens lens lens lens lens lens len…" at bounding box center [809, 437] width 1385 height 62
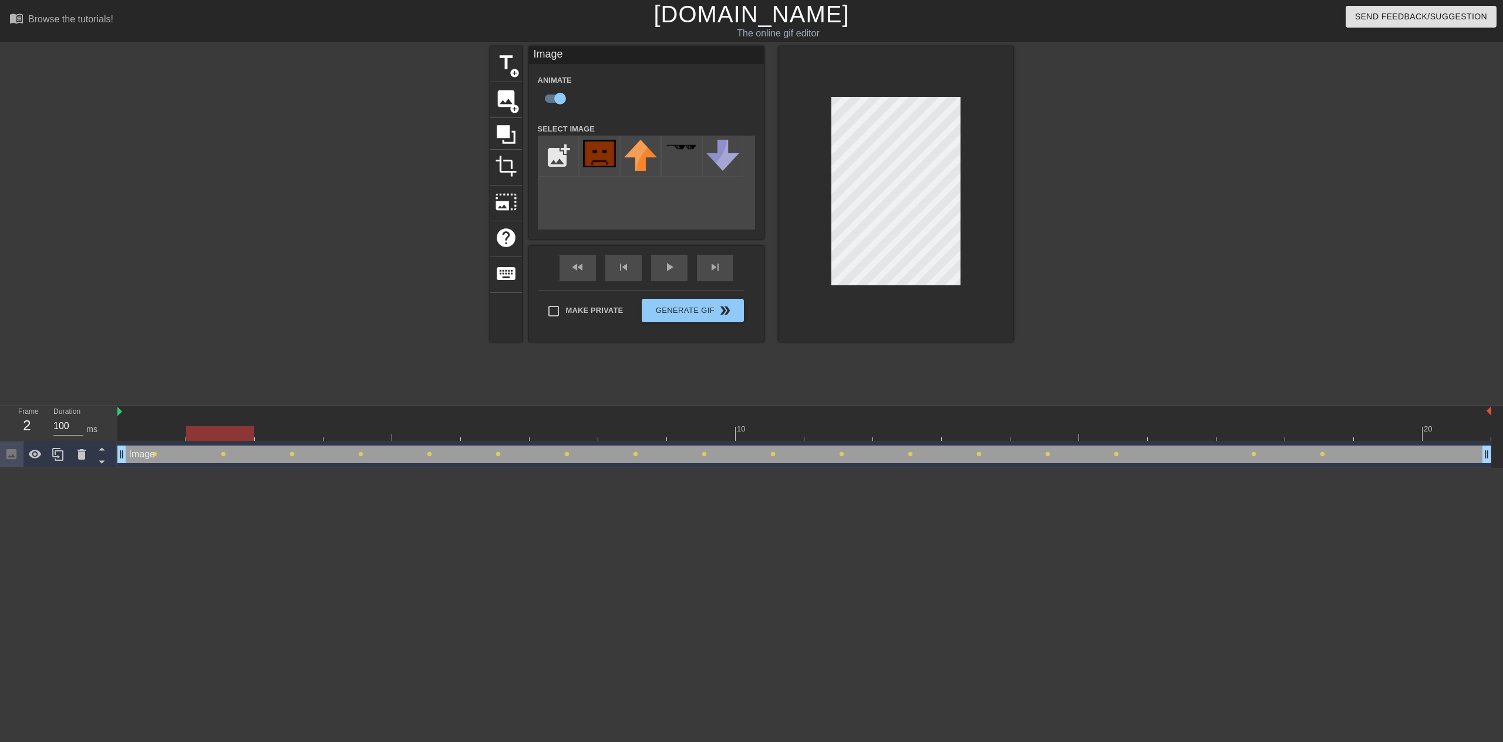
drag, startPoint x: 160, startPoint y: 437, endPoint x: 208, endPoint y: 437, distance: 48.1
click at [208, 437] on div at bounding box center [220, 433] width 68 height 15
drag, startPoint x: 213, startPoint y: 434, endPoint x: 313, endPoint y: 444, distance: 100.9
click at [313, 444] on div "10 20 Image drag_handle drag_handle lens lens lens lens lens lens lens lens len…" at bounding box center [809, 437] width 1385 height 62
drag, startPoint x: 281, startPoint y: 436, endPoint x: 343, endPoint y: 438, distance: 61.7
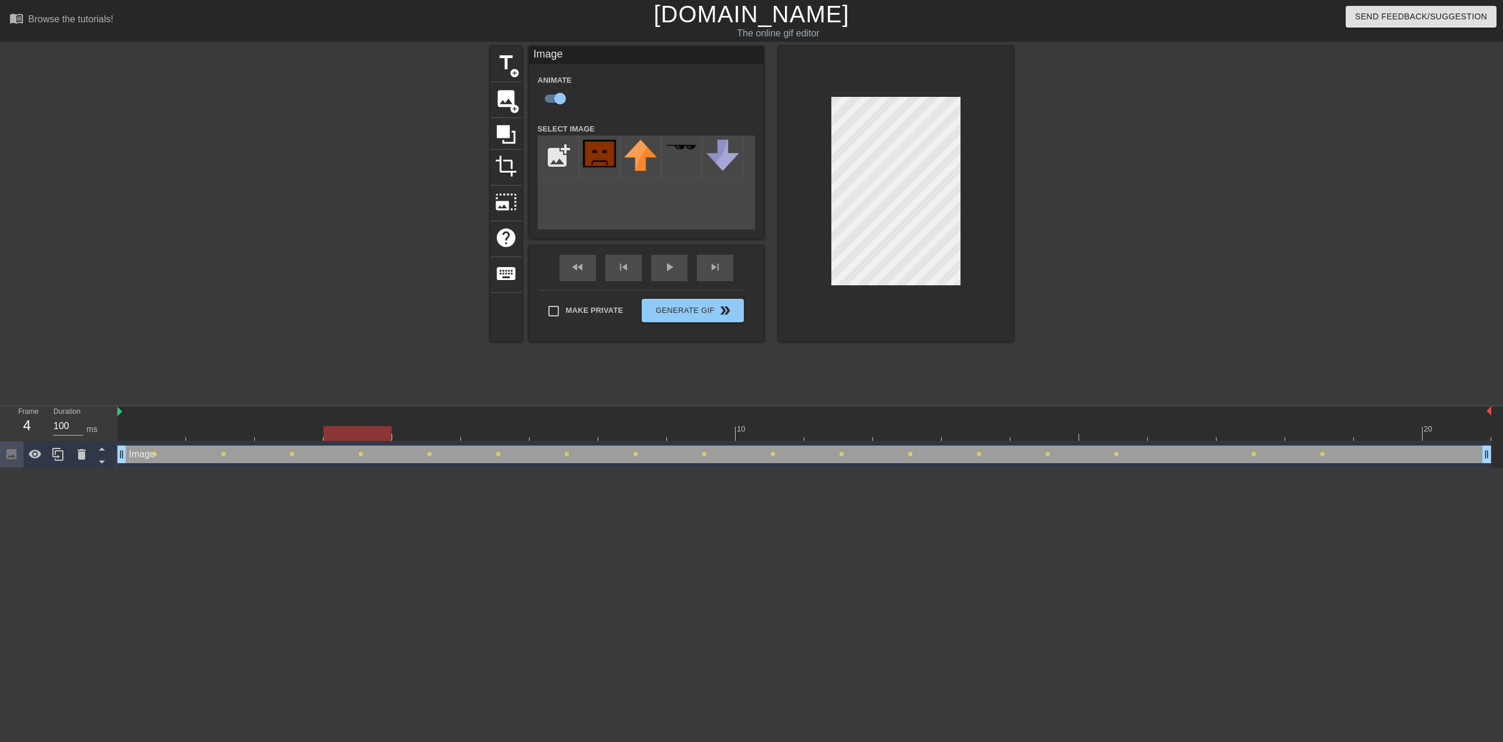
click at [343, 438] on div at bounding box center [357, 433] width 68 height 15
drag, startPoint x: 350, startPoint y: 431, endPoint x: 534, endPoint y: 436, distance: 183.2
click at [534, 436] on div at bounding box center [564, 433] width 68 height 15
drag, startPoint x: 550, startPoint y: 434, endPoint x: 512, endPoint y: 438, distance: 37.7
click at [512, 438] on div at bounding box center [495, 433] width 68 height 15
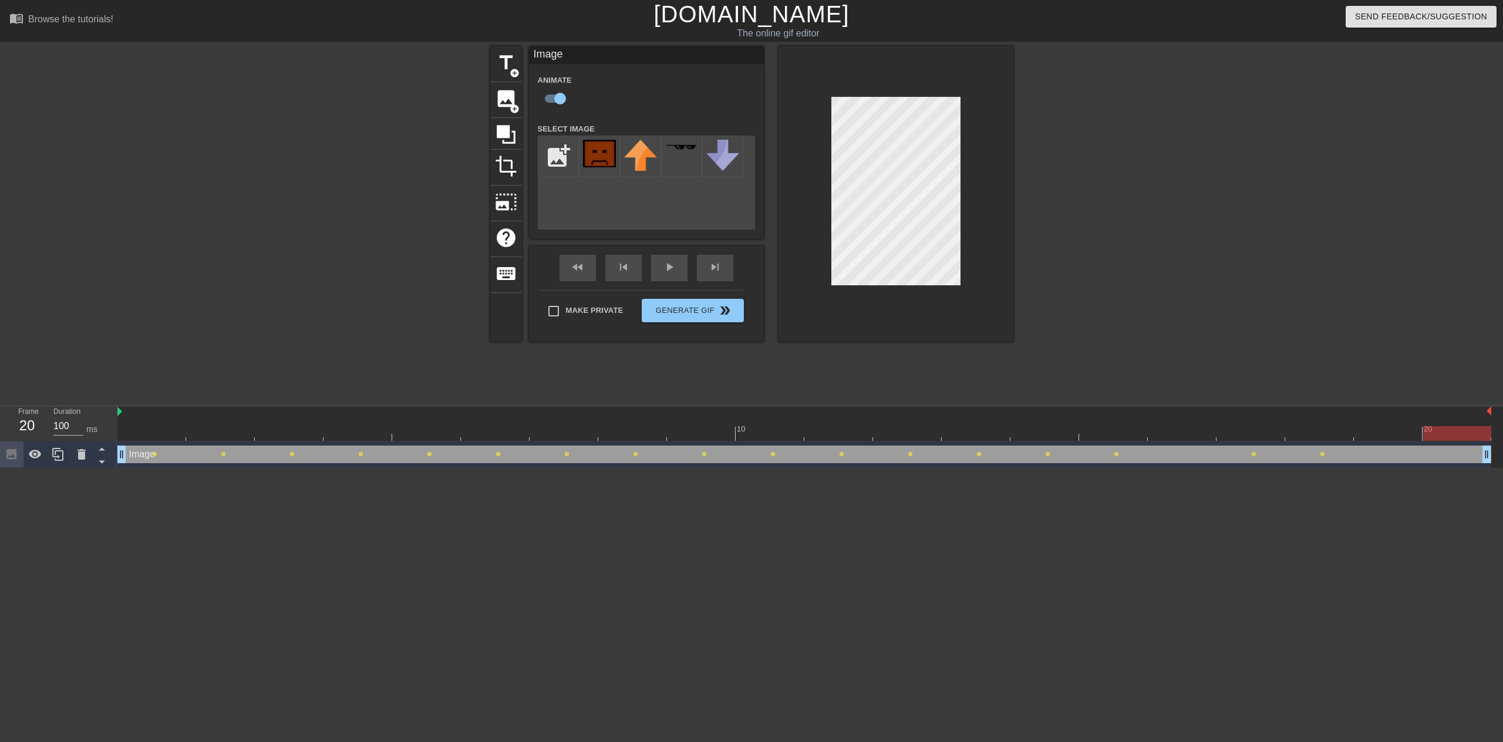
drag, startPoint x: 507, startPoint y: 437, endPoint x: 1030, endPoint y: 294, distance: 541.7
click at [1464, 394] on div "menu_book Browse the tutorials! Gifntext.com The online gif editor Send Feedbac…" at bounding box center [751, 234] width 1503 height 468
click at [696, 313] on button "Generate Gif double_arrow" at bounding box center [693, 310] width 102 height 23
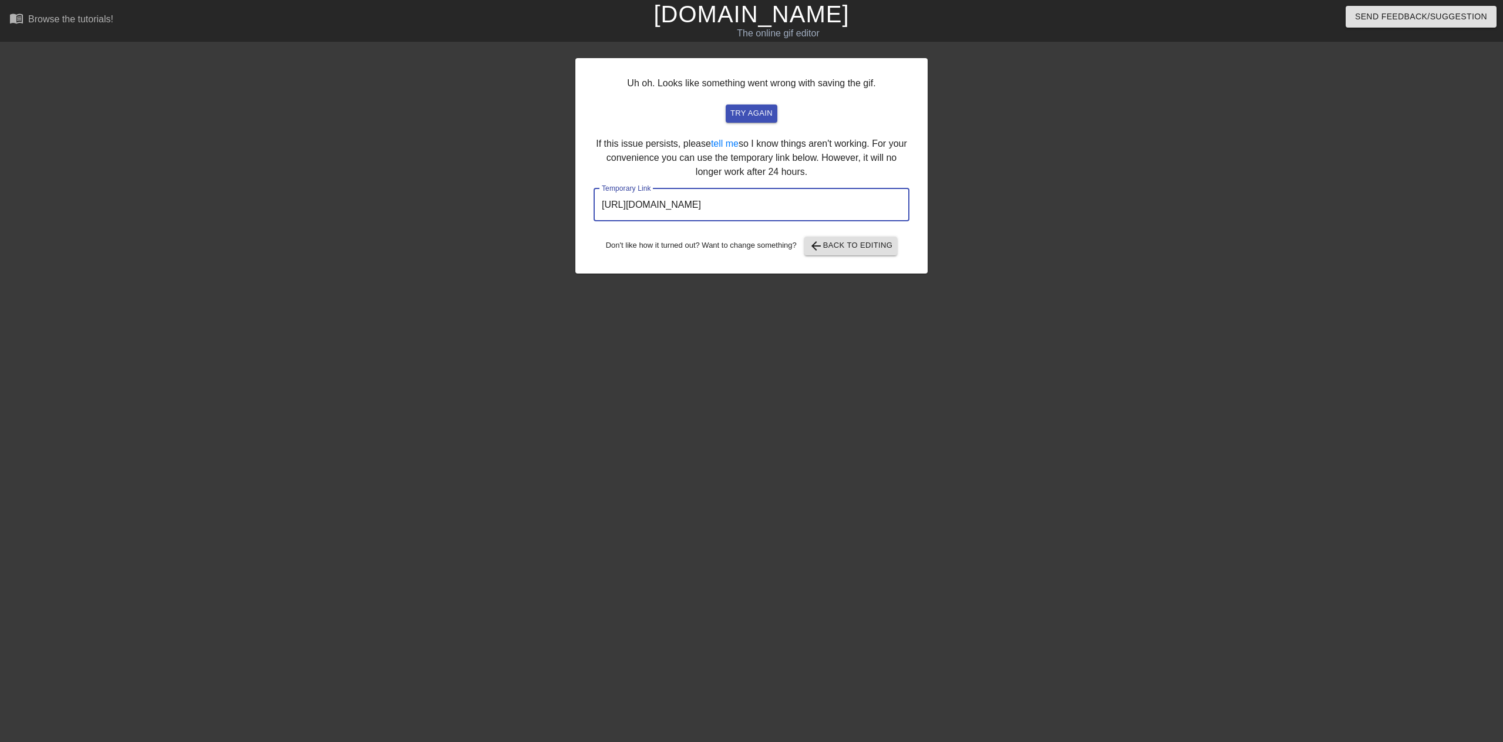
drag, startPoint x: 686, startPoint y: 200, endPoint x: 414, endPoint y: 208, distance: 272.5
click at [414, 208] on div "Uh oh. Looks like something went wrong with saving the gif. try again If this i…" at bounding box center [751, 222] width 1503 height 352
